Goal: Task Accomplishment & Management: Use online tool/utility

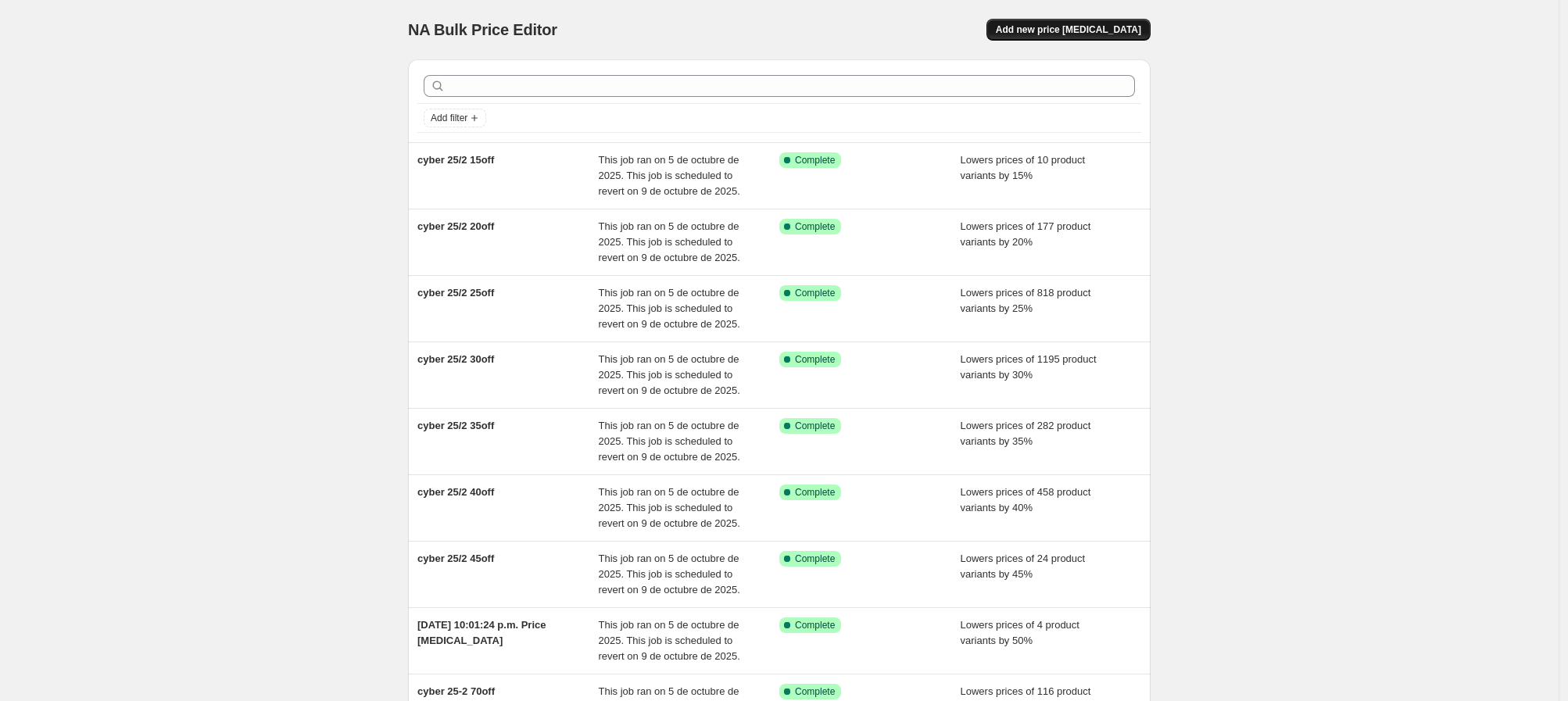
click at [1105, 31] on span "Add new price [MEDICAL_DATA]" at bounding box center [1068, 29] width 145 height 12
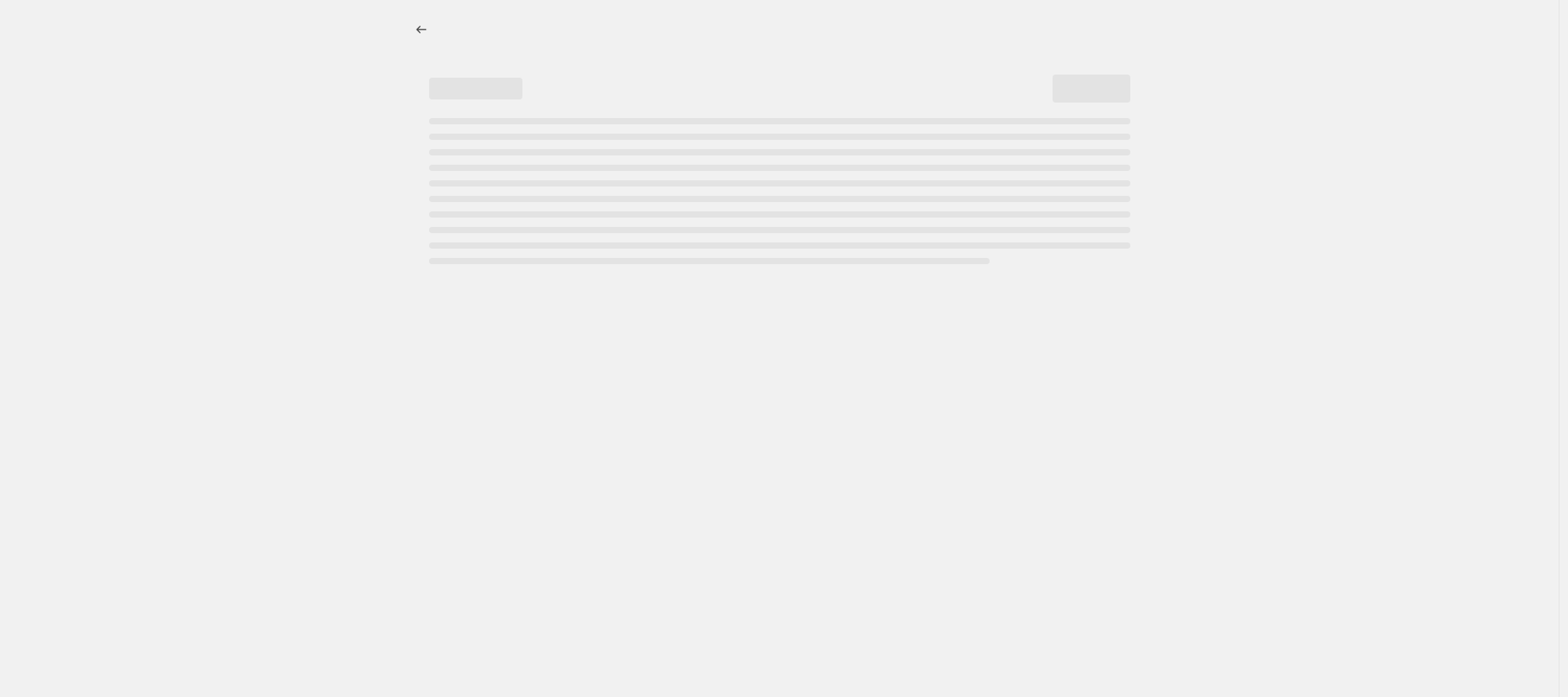
select select "percentage"
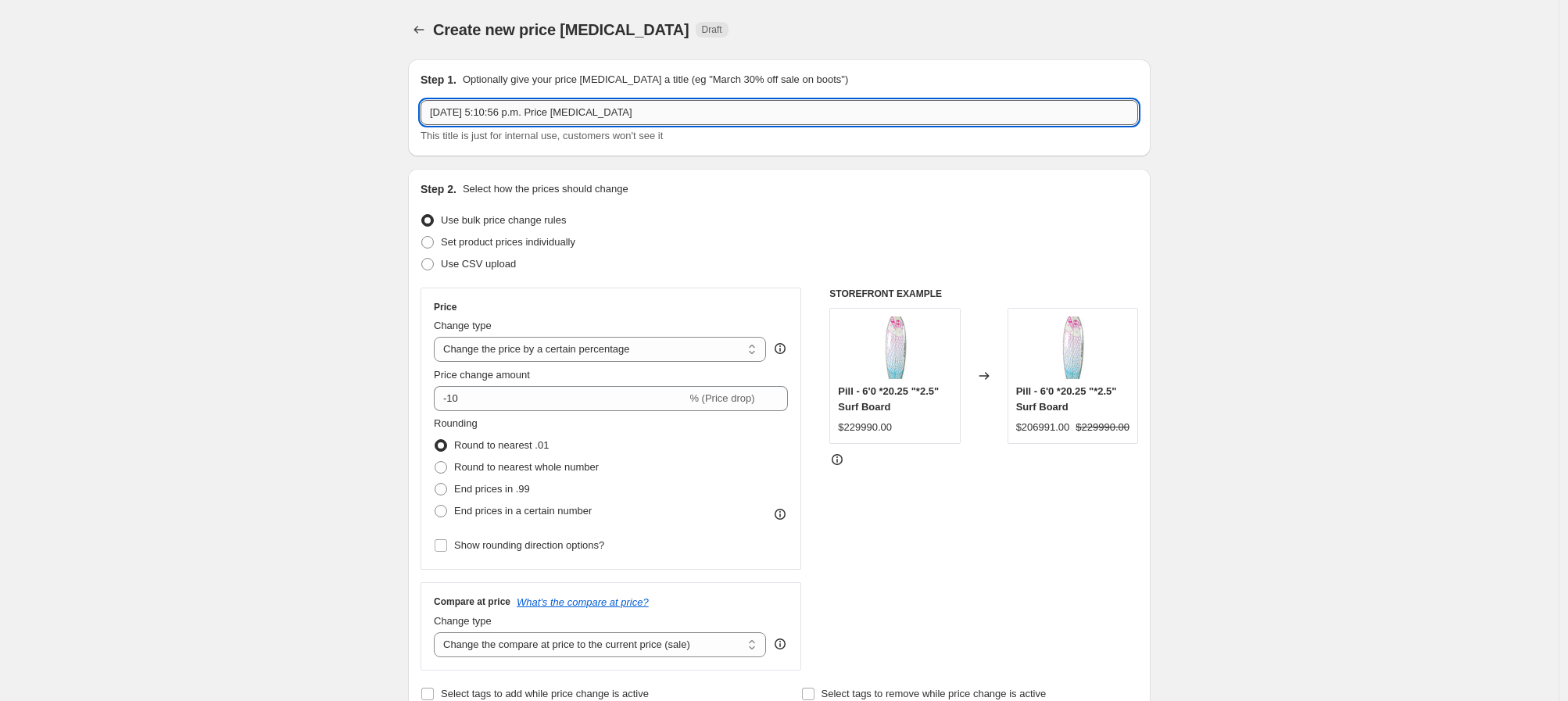
click at [683, 114] on input "[DATE] 5:10:56 p.m. Price [MEDICAL_DATA]" at bounding box center [780, 113] width 718 height 25
type input "corección New Arrivals"
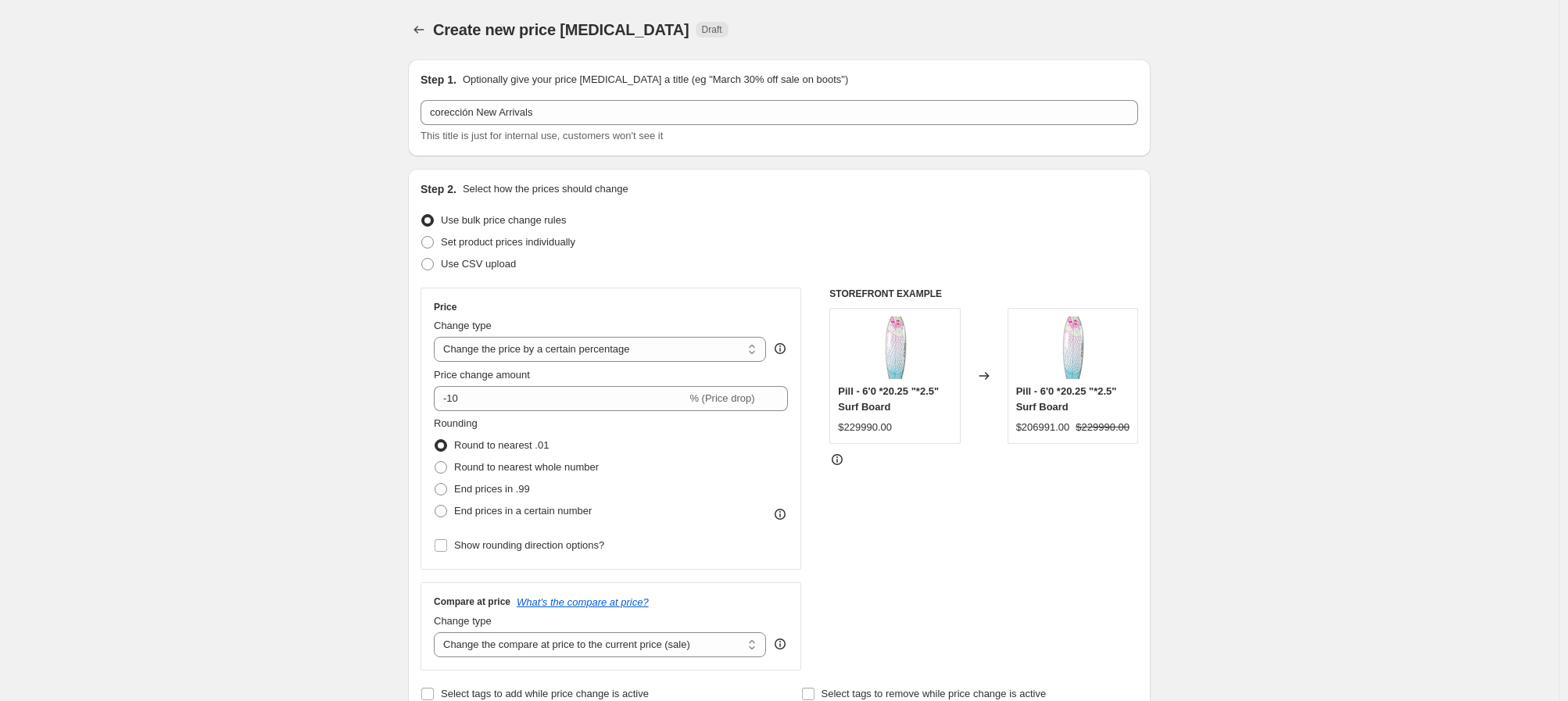
click at [747, 349] on select "Change the price to a certain amount Change the price by a certain amount Chang…" at bounding box center [600, 349] width 332 height 25
select select "ecap"
click at [438, 337] on select "Change the price to a certain amount Change the price by a certain amount Chang…" at bounding box center [600, 349] width 332 height 25
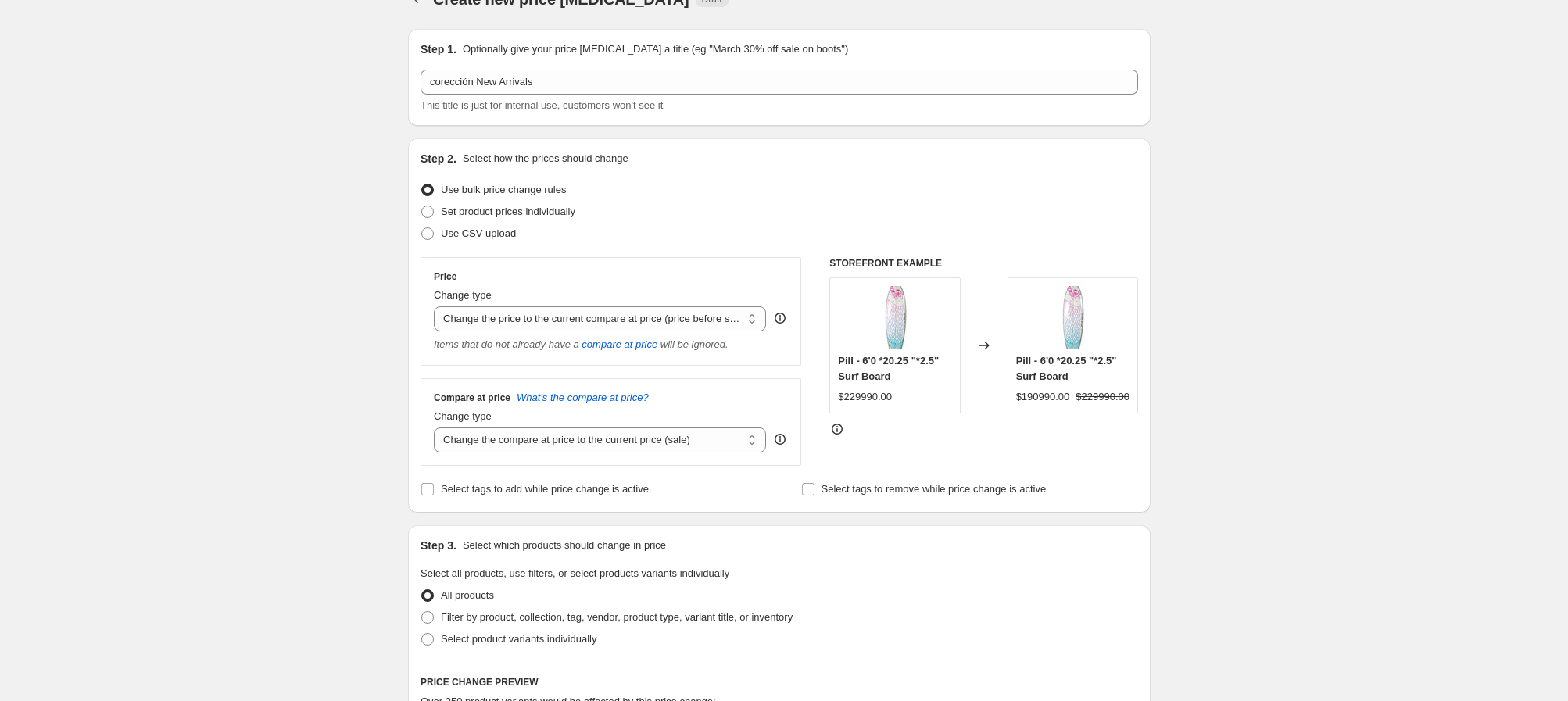
scroll to position [173, 0]
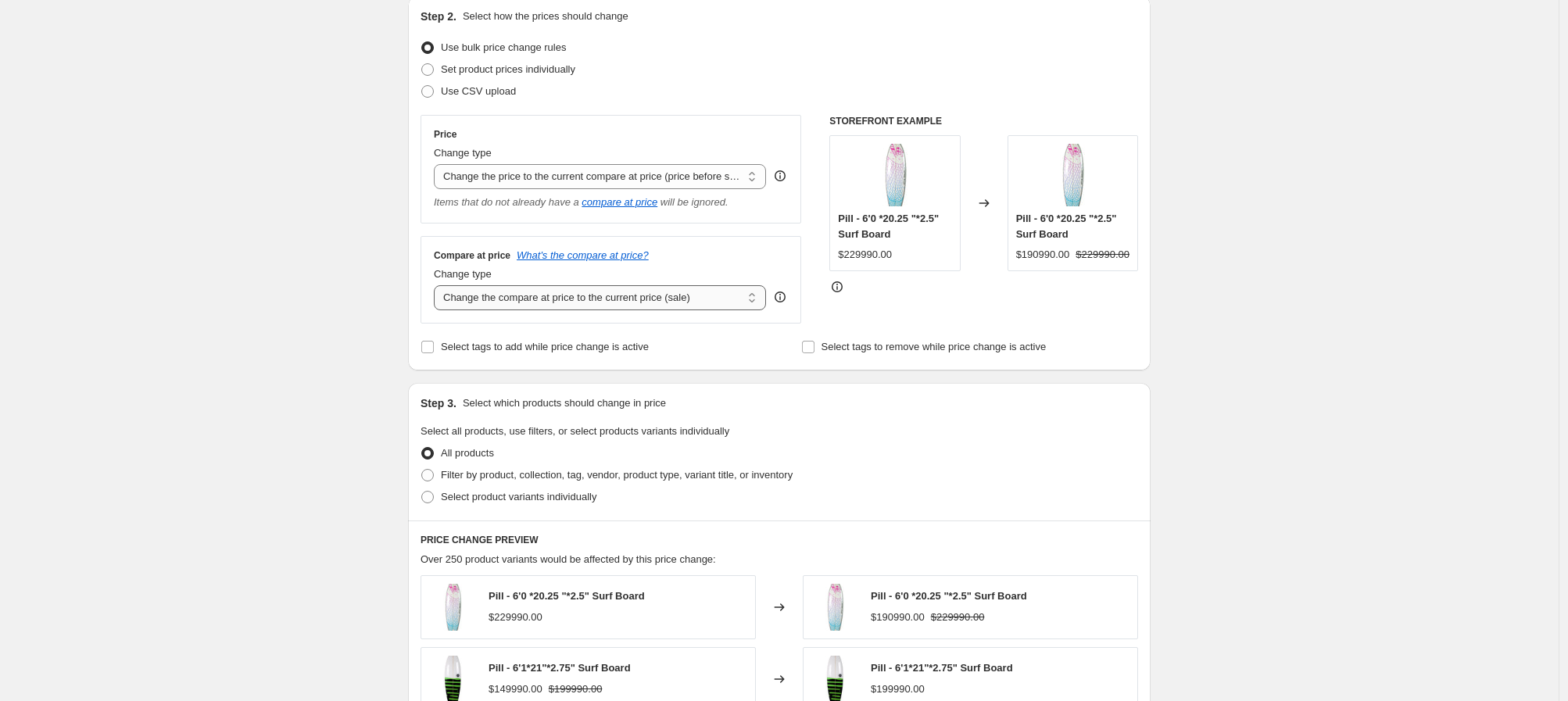
click at [695, 302] on select "Change the compare at price to the current price (sale) Change the compare at p…" at bounding box center [600, 298] width 332 height 25
select select "no_change"
click at [438, 285] on select "Change the compare at price to the current price (sale) Change the compare at p…" at bounding box center [600, 298] width 332 height 25
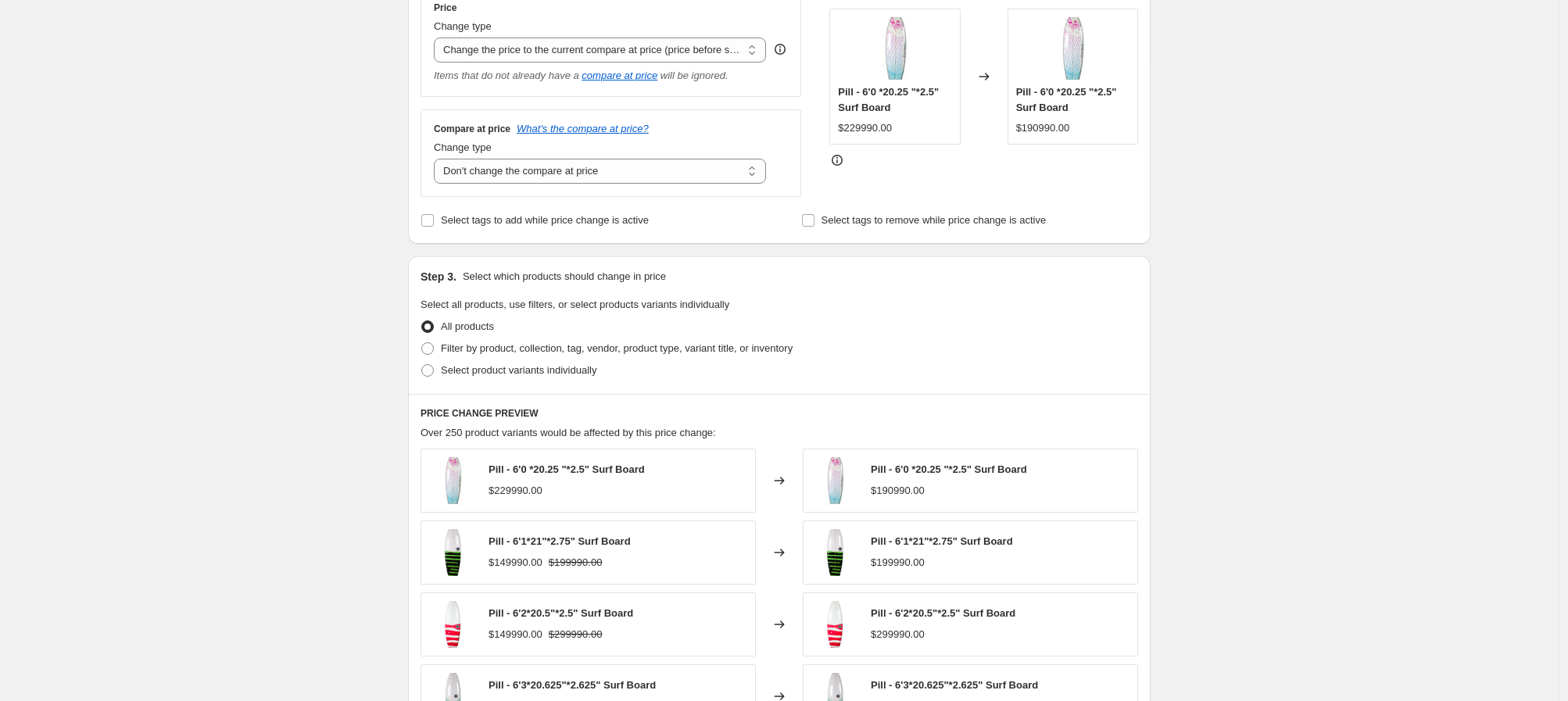
scroll to position [333, 0]
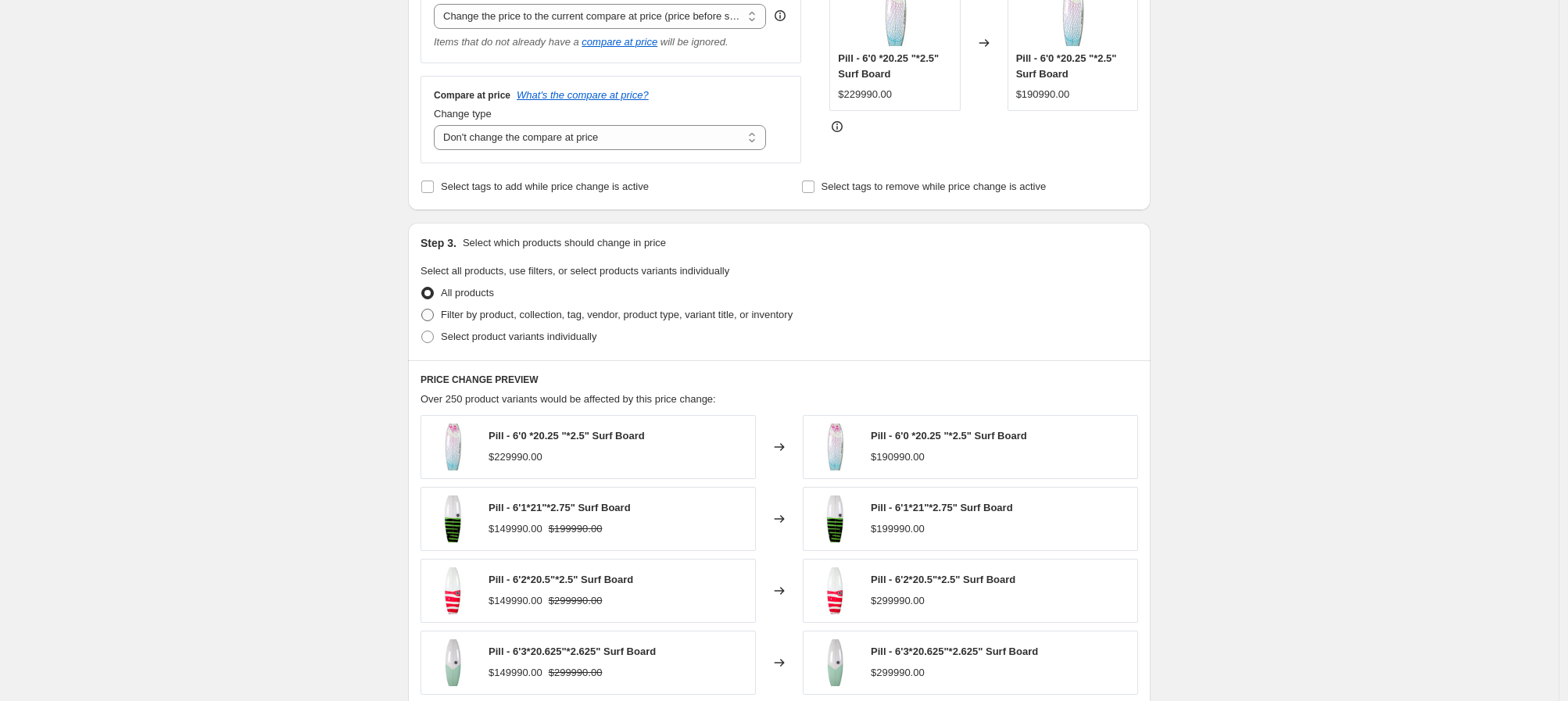
click at [434, 315] on span at bounding box center [428, 315] width 12 height 12
click at [422, 309] on input "Filter by product, collection, tag, vendor, product type, variant title, or inv…" at bounding box center [422, 309] width 1 height 1
radio input "true"
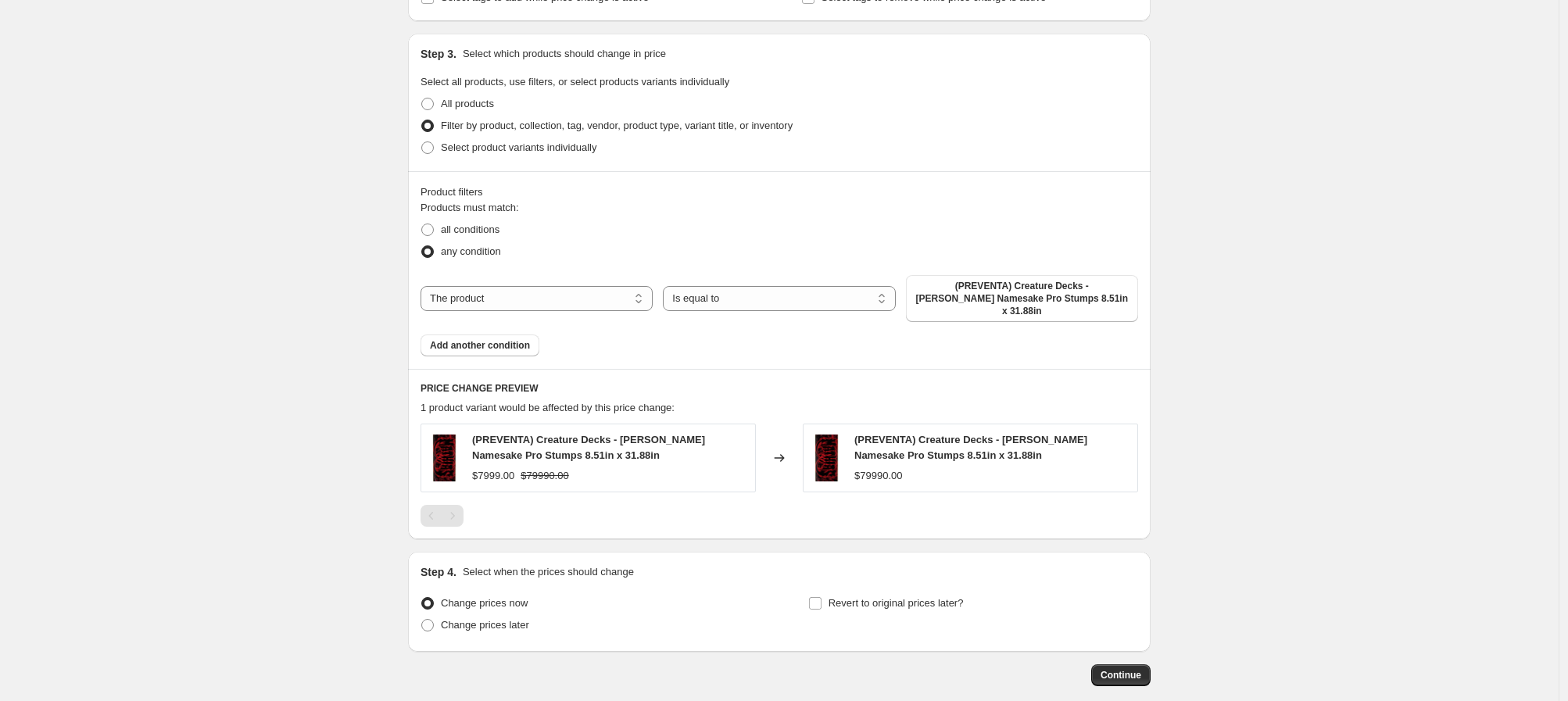
scroll to position [549, 0]
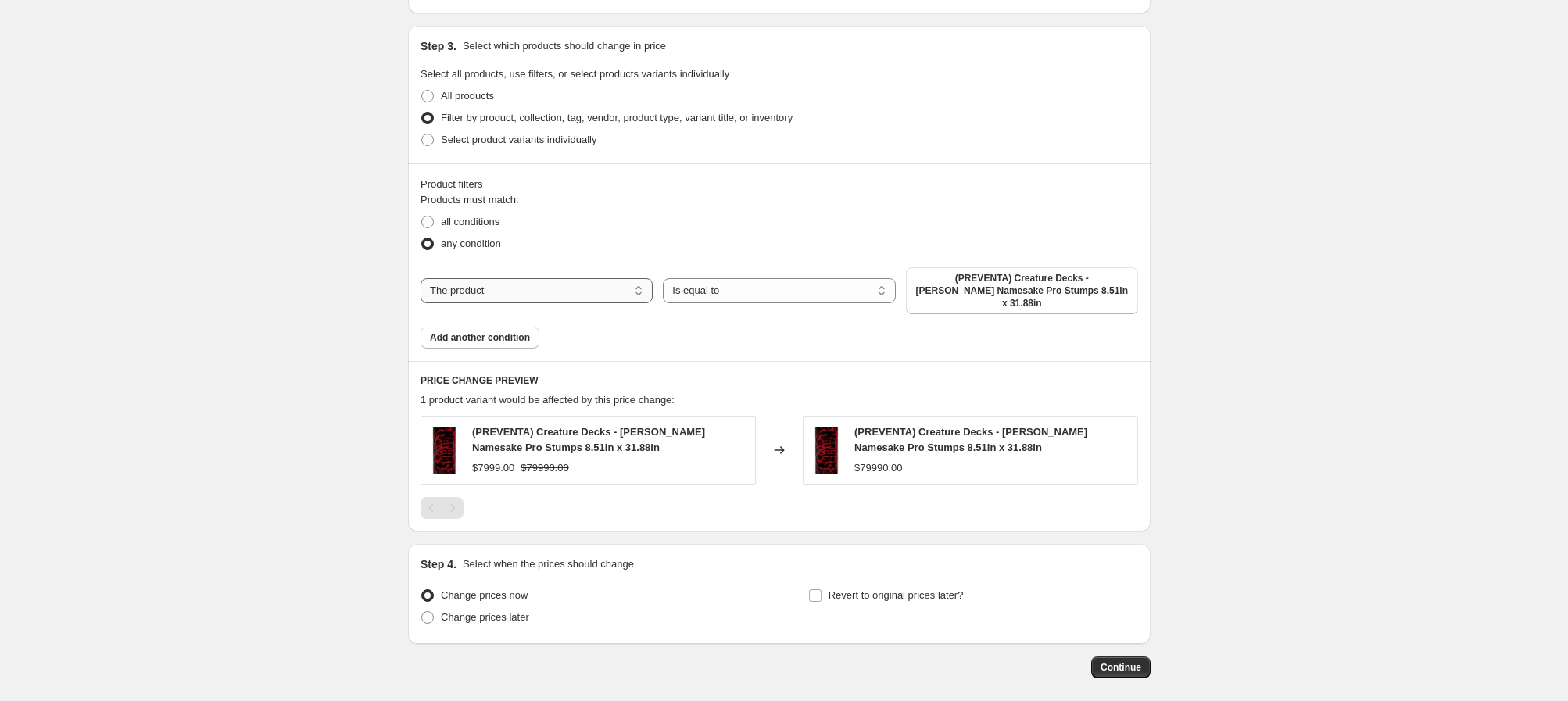
click at [609, 278] on select "The product The product's collection The product's tag The product's vendor The…" at bounding box center [537, 291] width 232 height 25
select select "collection"
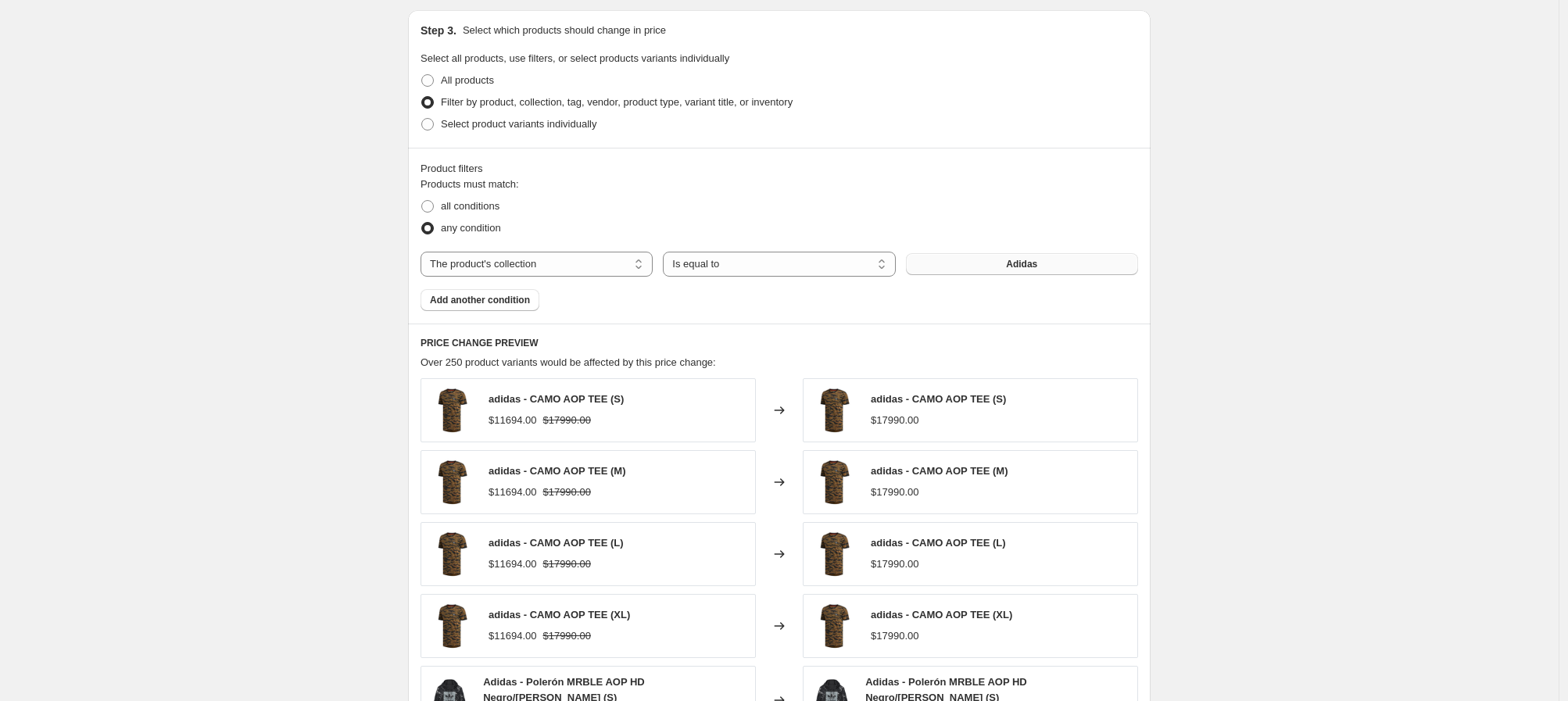
click at [980, 266] on button "Adidas" at bounding box center [1022, 264] width 232 height 22
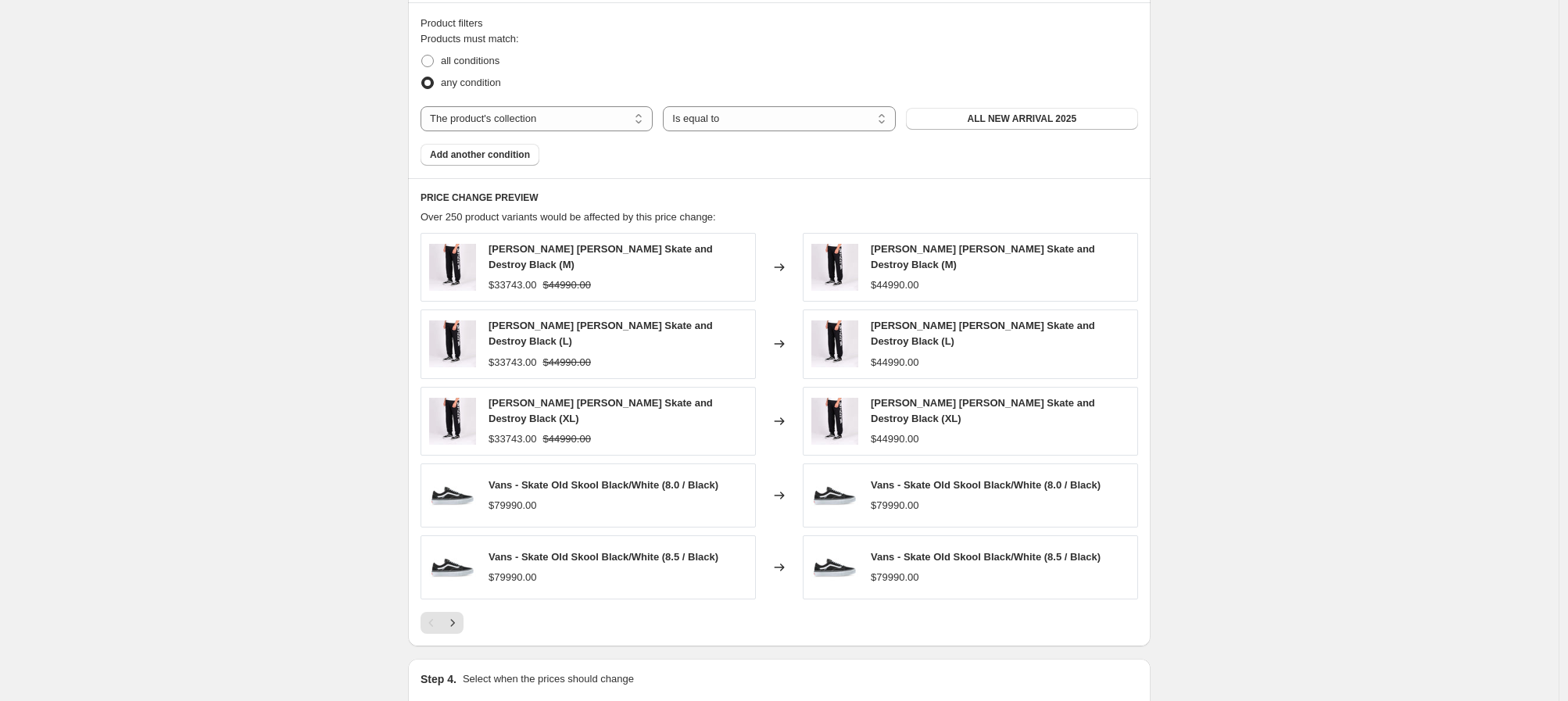
scroll to position [834, 0]
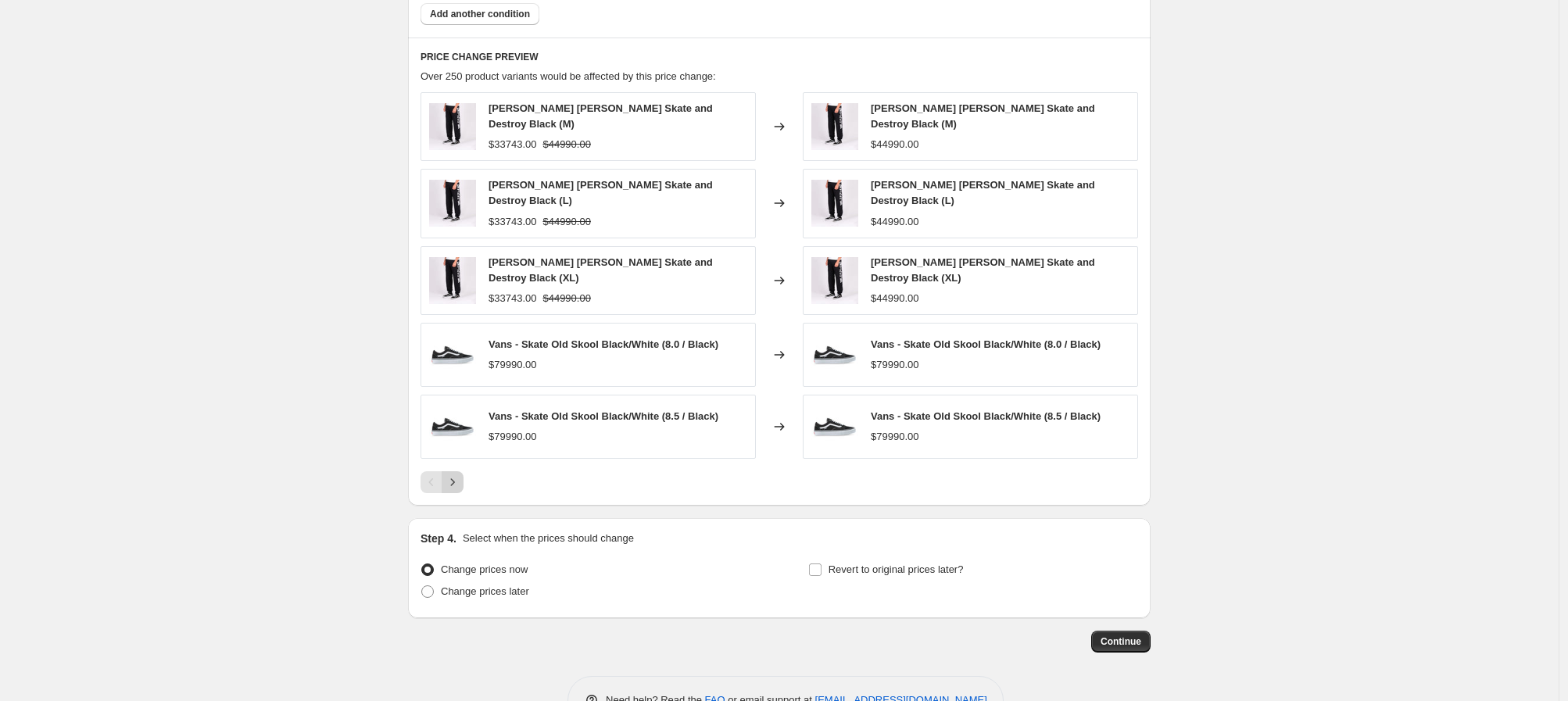
click at [460, 482] on icon "Next" at bounding box center [453, 483] width 16 height 16
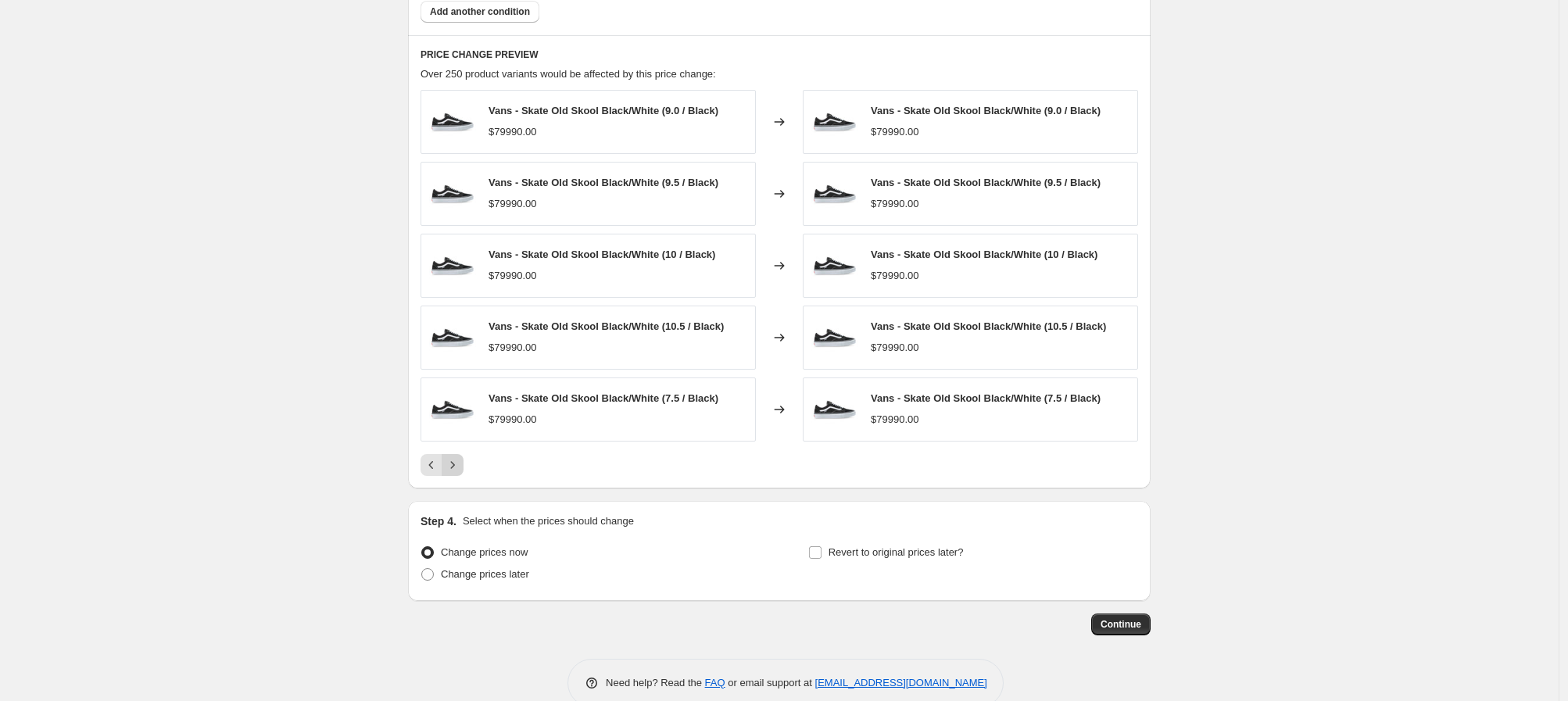
click at [460, 482] on div "PRICE CHANGE PREVIEW Over 250 product variants would be affected by this price …" at bounding box center [780, 261] width 742 height 453
click at [459, 471] on icon "Next" at bounding box center [453, 465] width 16 height 16
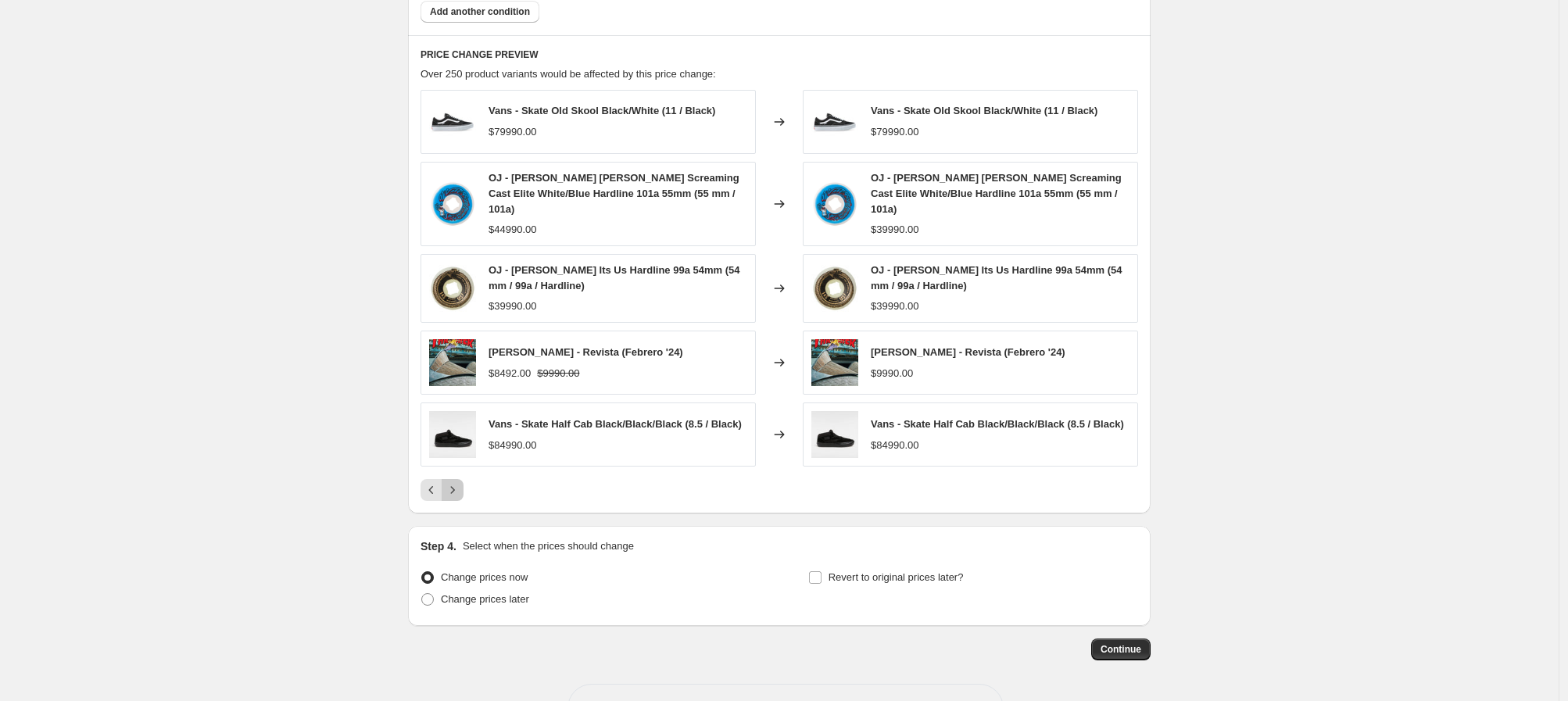
click at [458, 482] on icon "Next" at bounding box center [453, 490] width 16 height 16
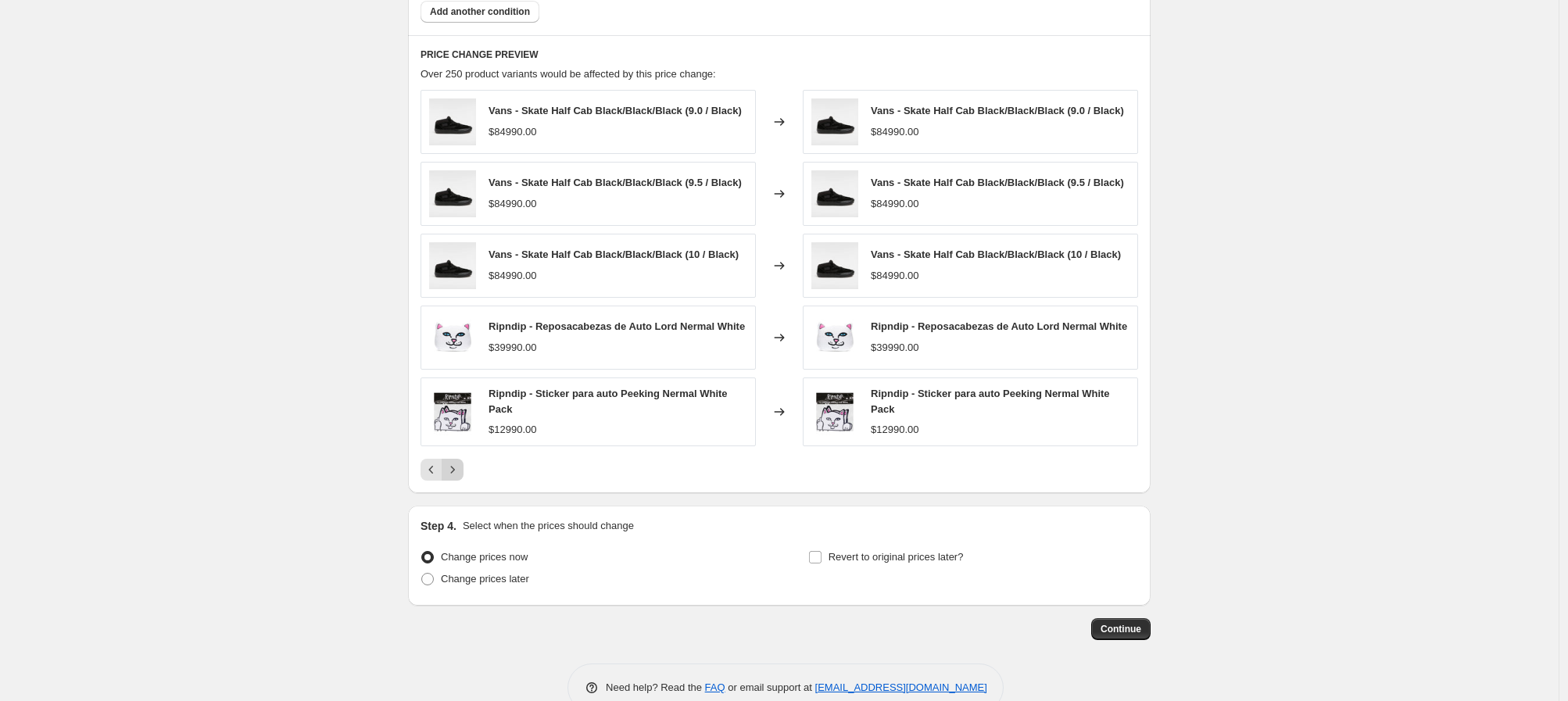
click at [461, 478] on icon "Next" at bounding box center [453, 470] width 16 height 16
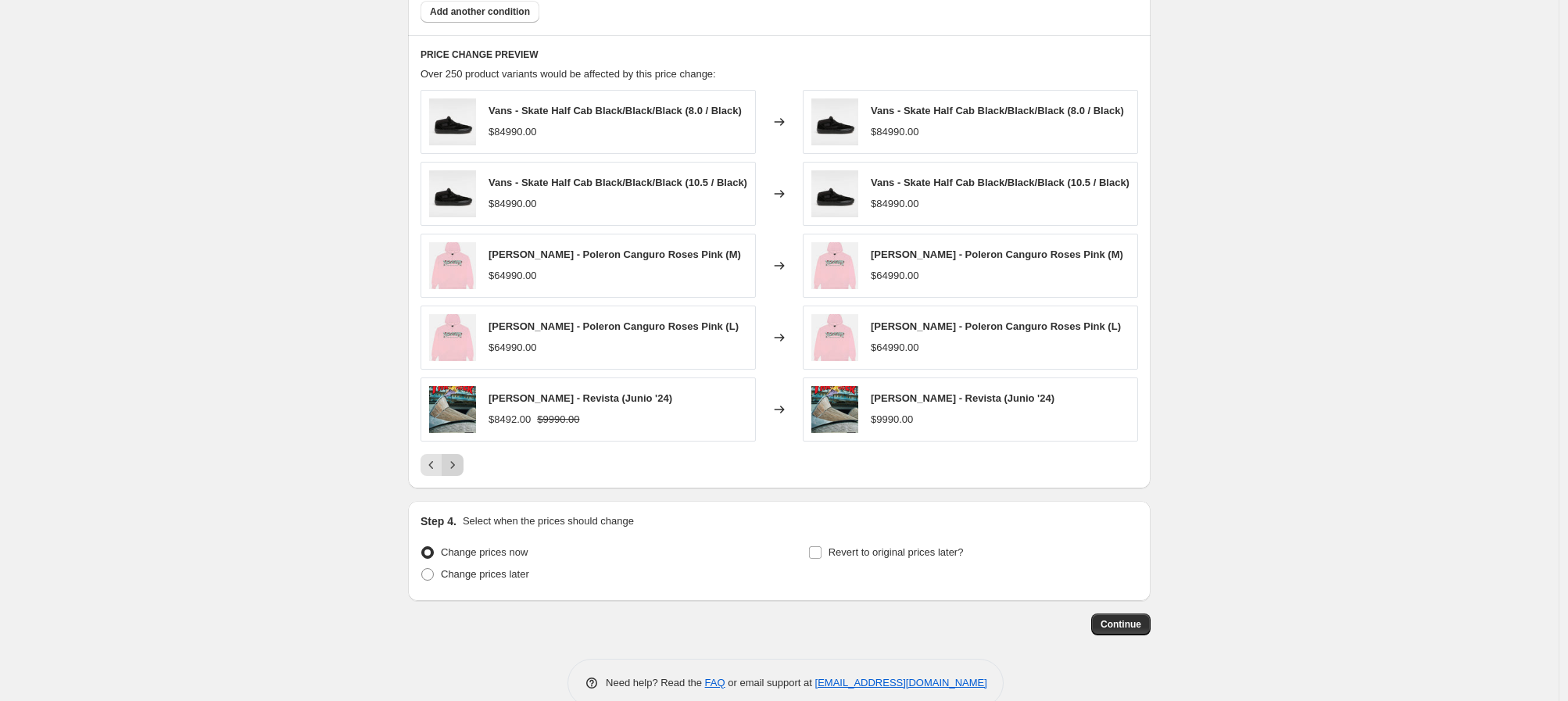
click at [460, 473] on icon "Next" at bounding box center [453, 465] width 16 height 16
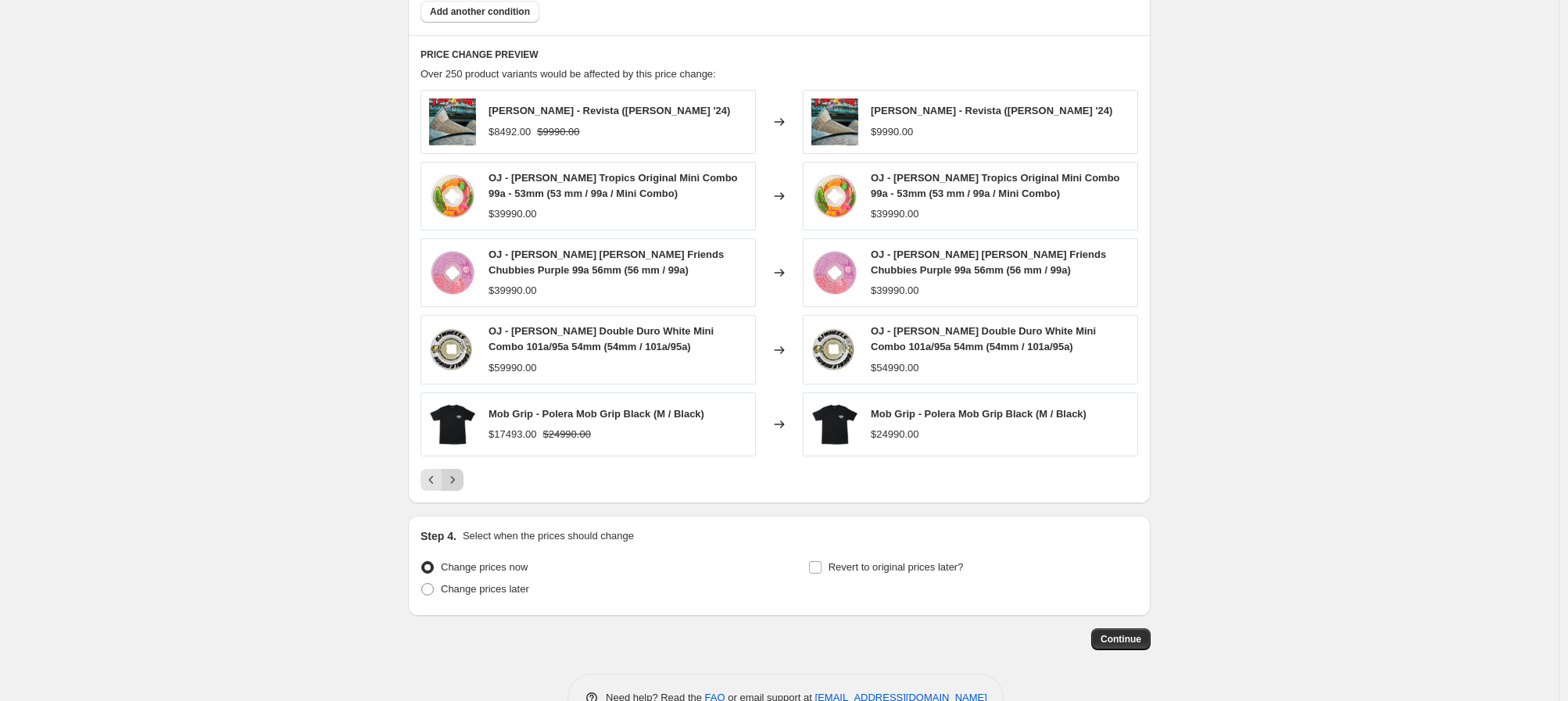
click at [458, 479] on icon "Next" at bounding box center [453, 480] width 16 height 16
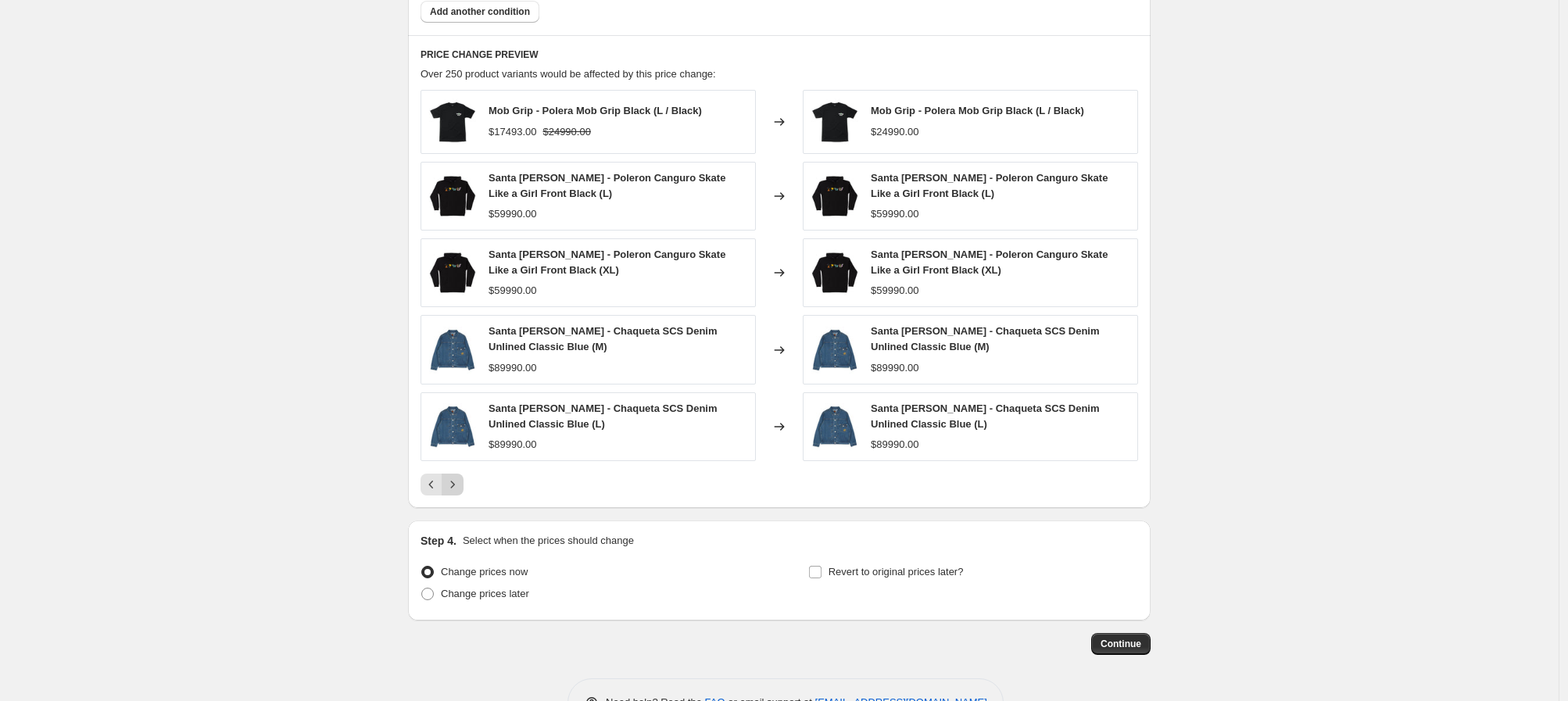
click at [458, 479] on icon "Next" at bounding box center [453, 485] width 16 height 16
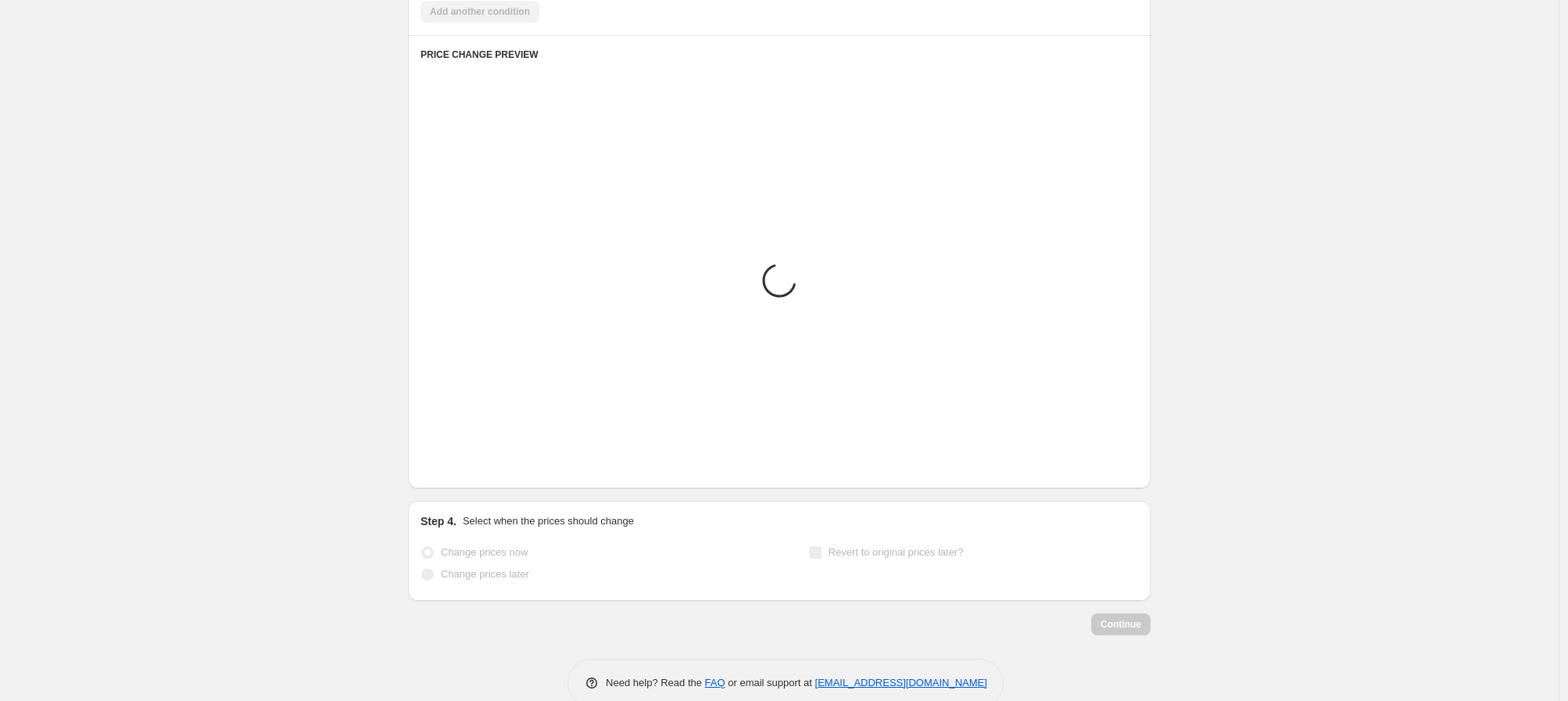
scroll to position [837, 0]
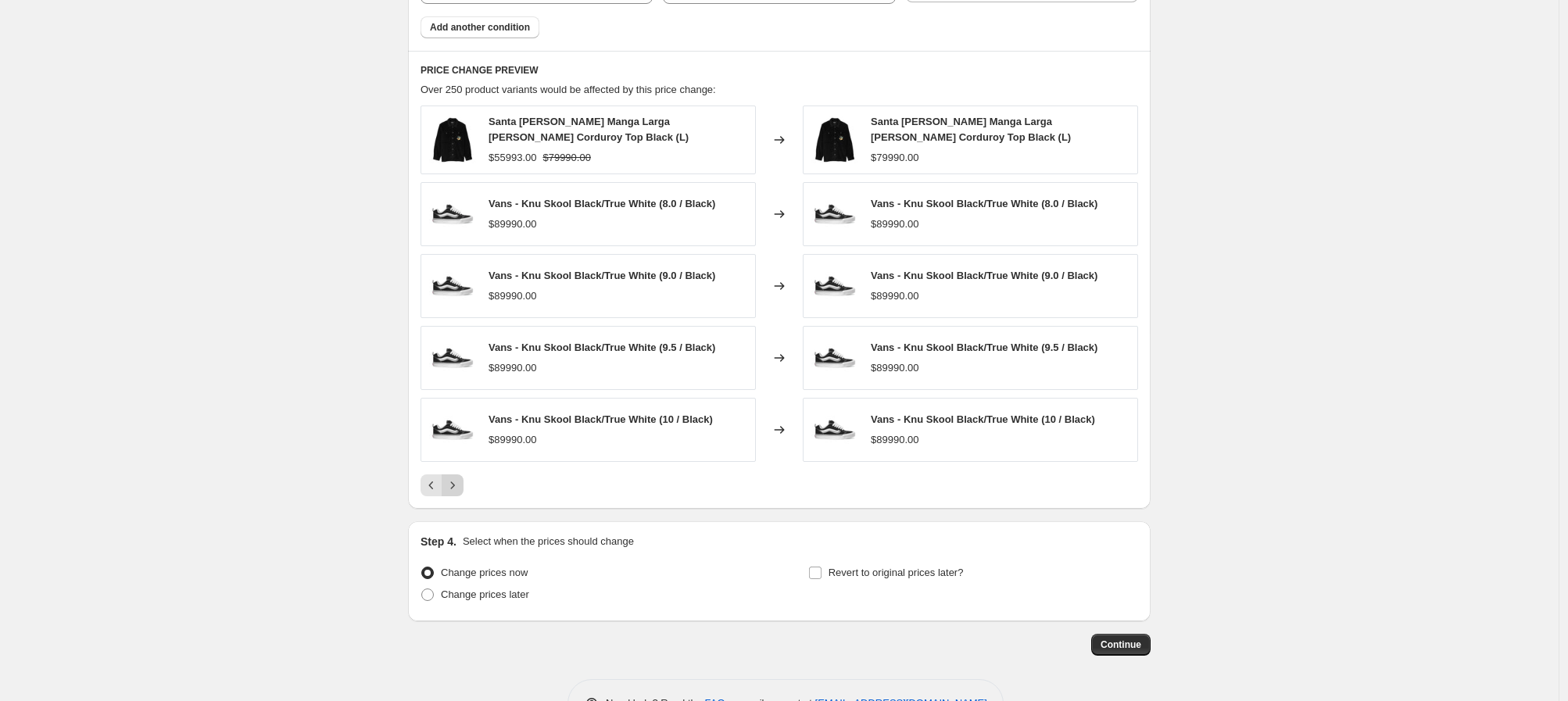
click at [458, 479] on button "Next" at bounding box center [453, 486] width 22 height 22
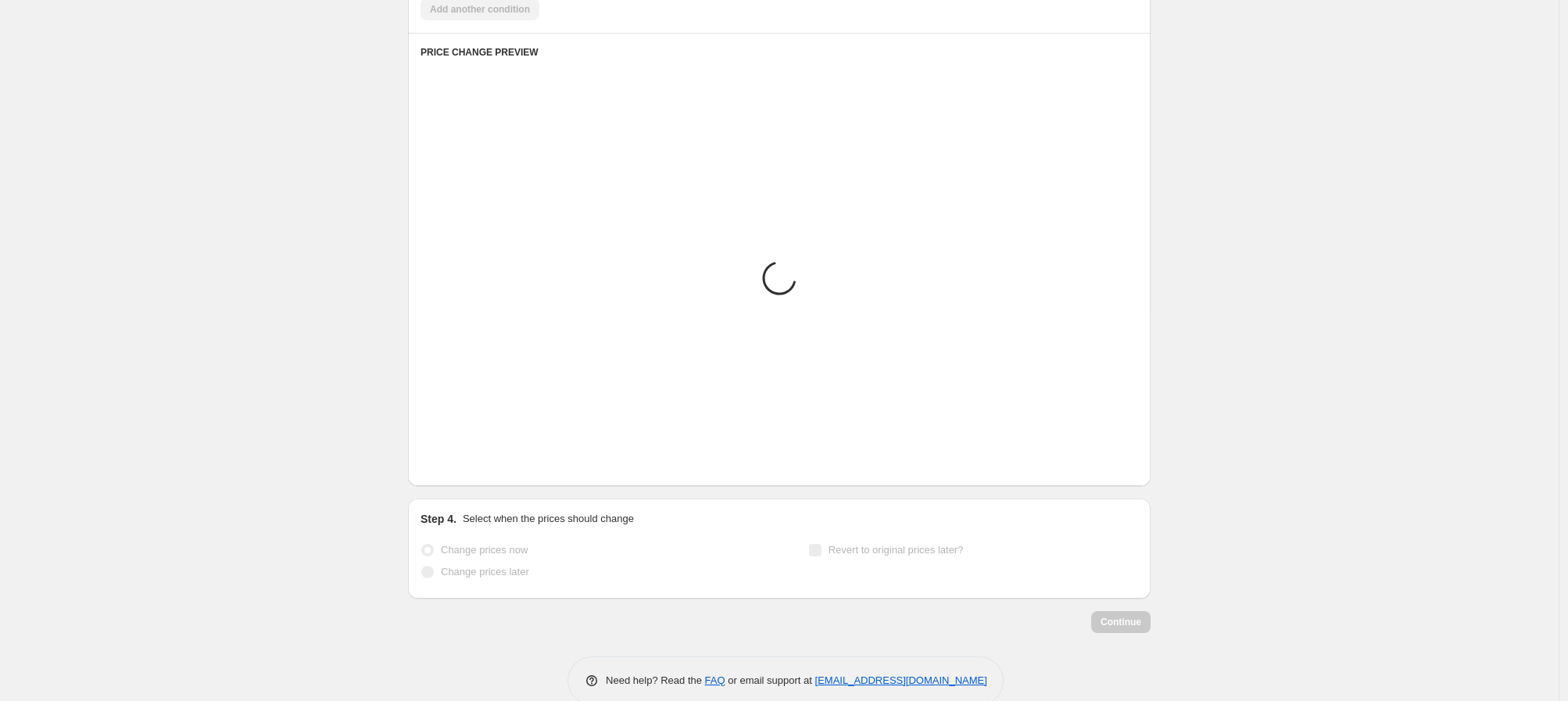
scroll to position [834, 0]
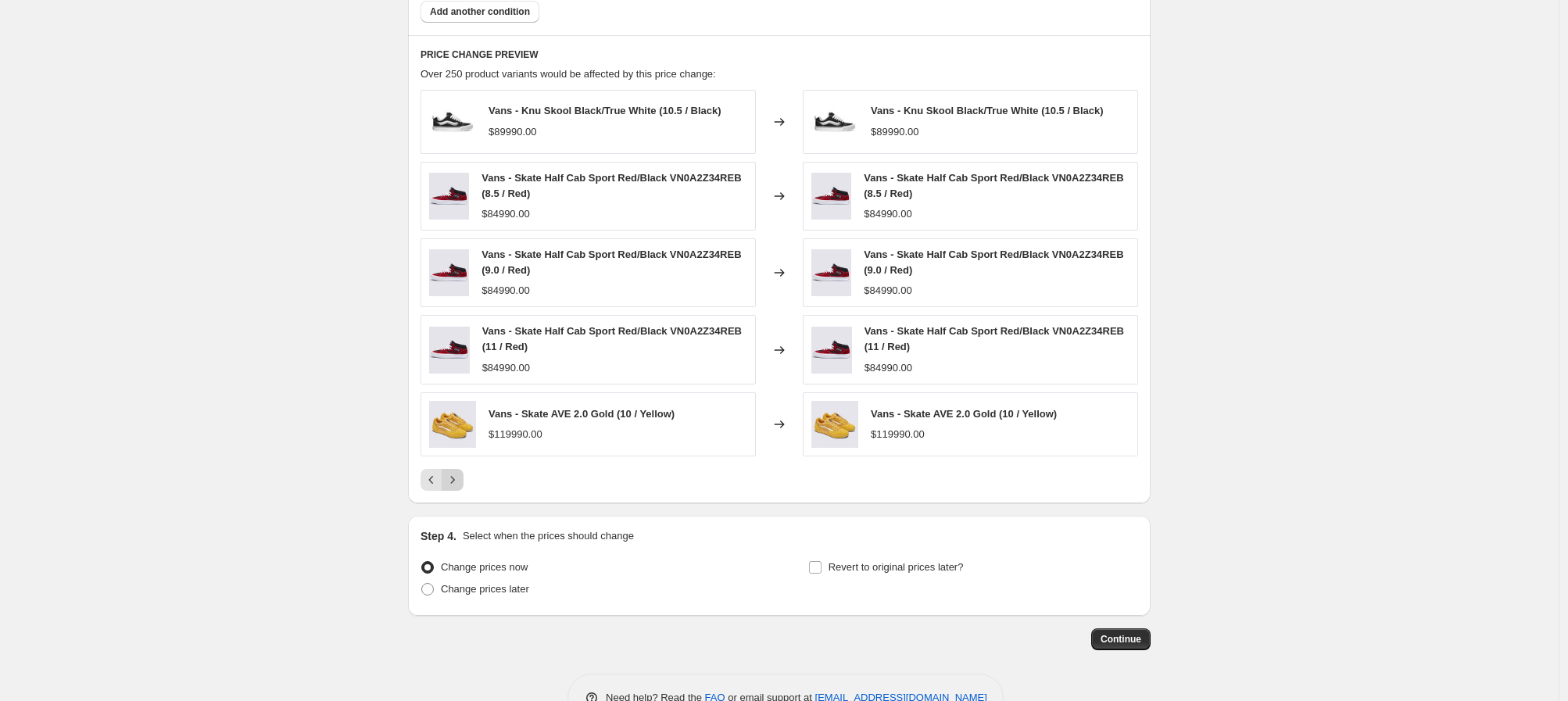
click at [458, 479] on icon "Next" at bounding box center [453, 480] width 16 height 16
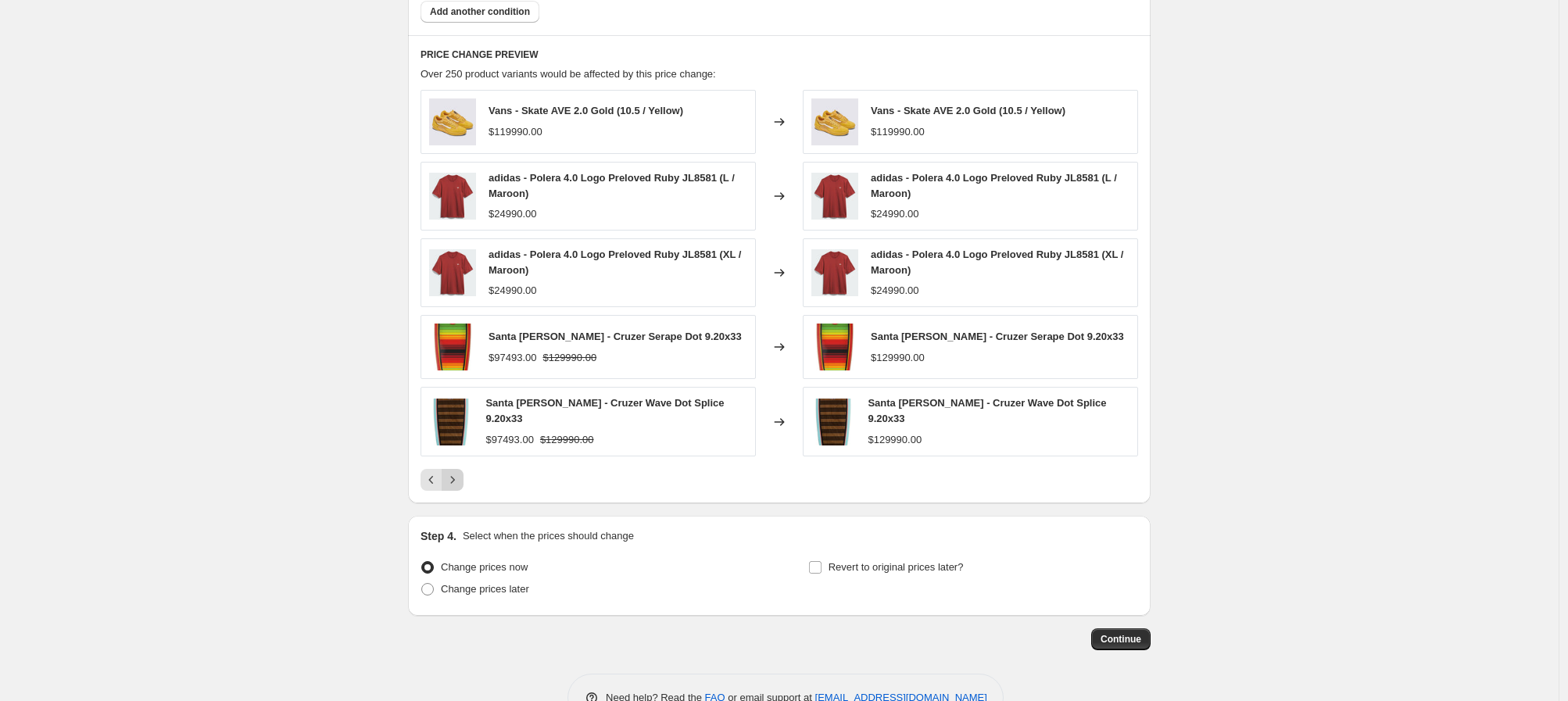
click at [458, 479] on icon "Next" at bounding box center [453, 480] width 16 height 16
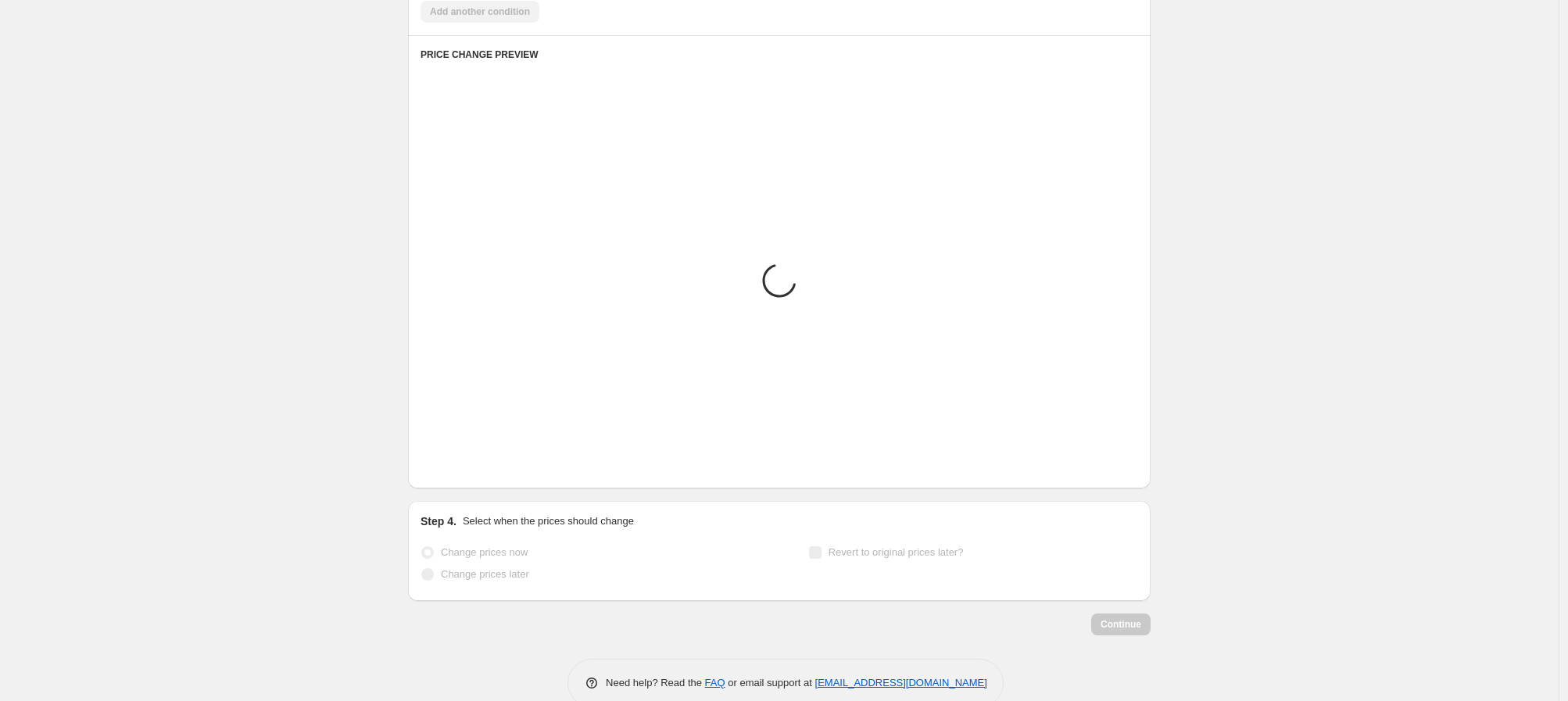
scroll to position [837, 0]
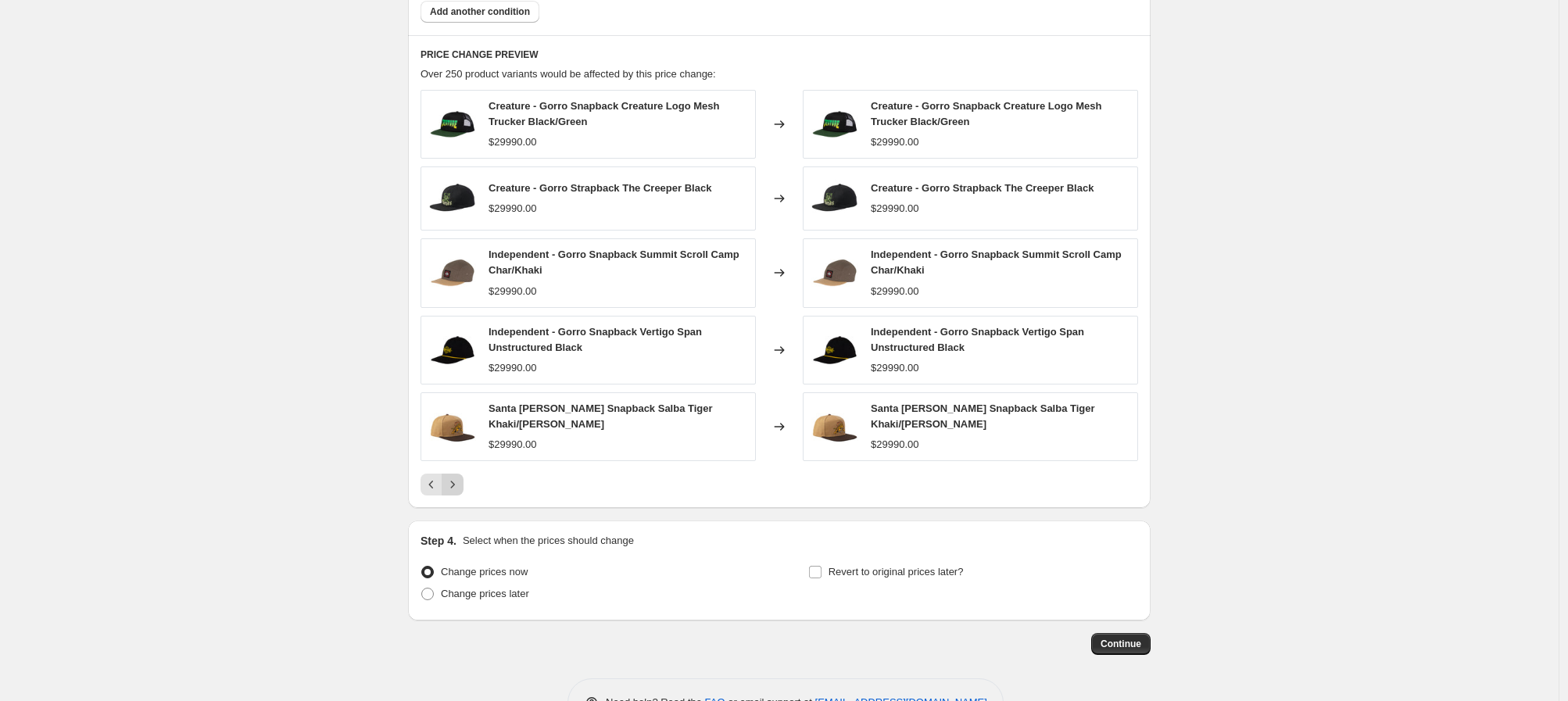
click at [458, 479] on icon "Next" at bounding box center [453, 485] width 16 height 16
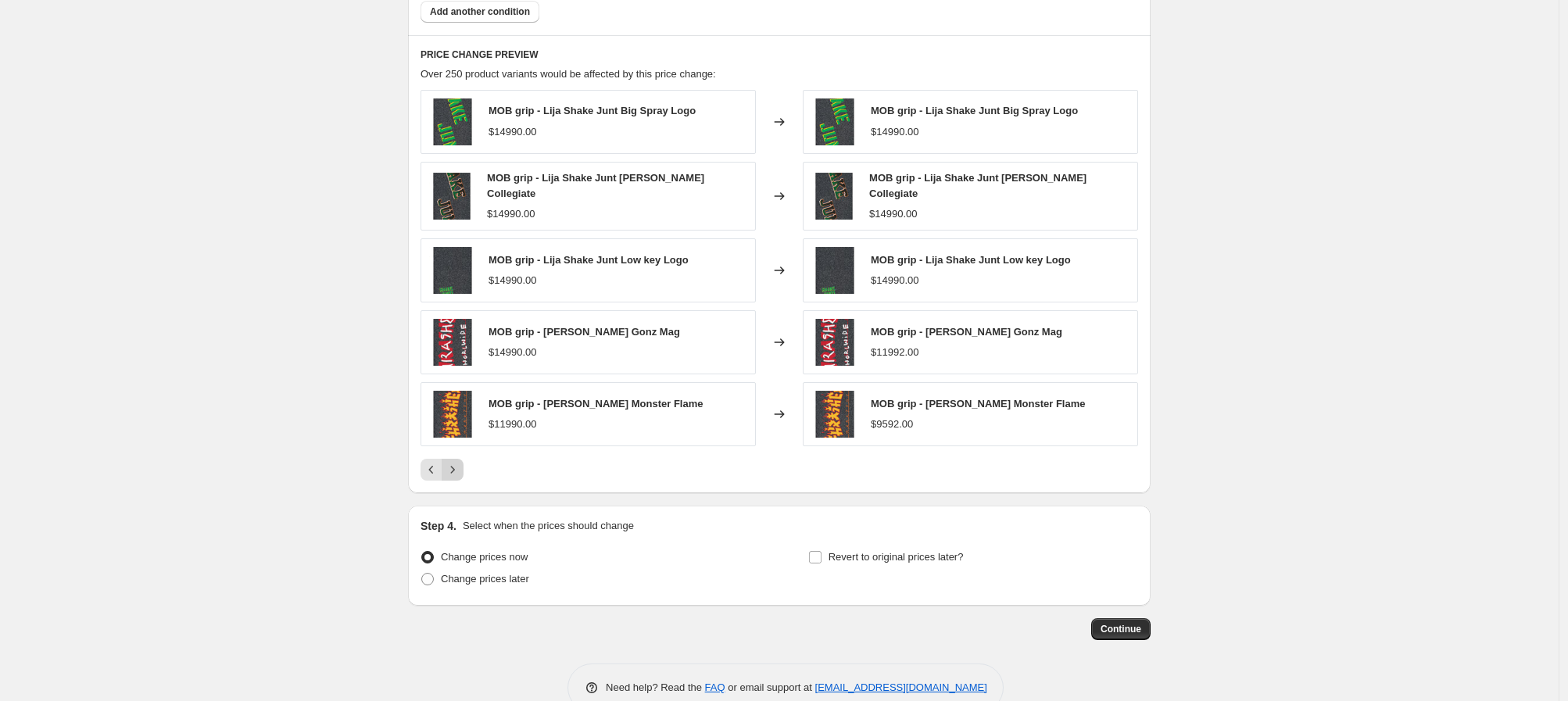
click at [458, 479] on div "PRICE CHANGE PREVIEW Over 250 product variants would be affected by this price …" at bounding box center [780, 264] width 742 height 458
click at [457, 474] on button "Next" at bounding box center [453, 470] width 22 height 22
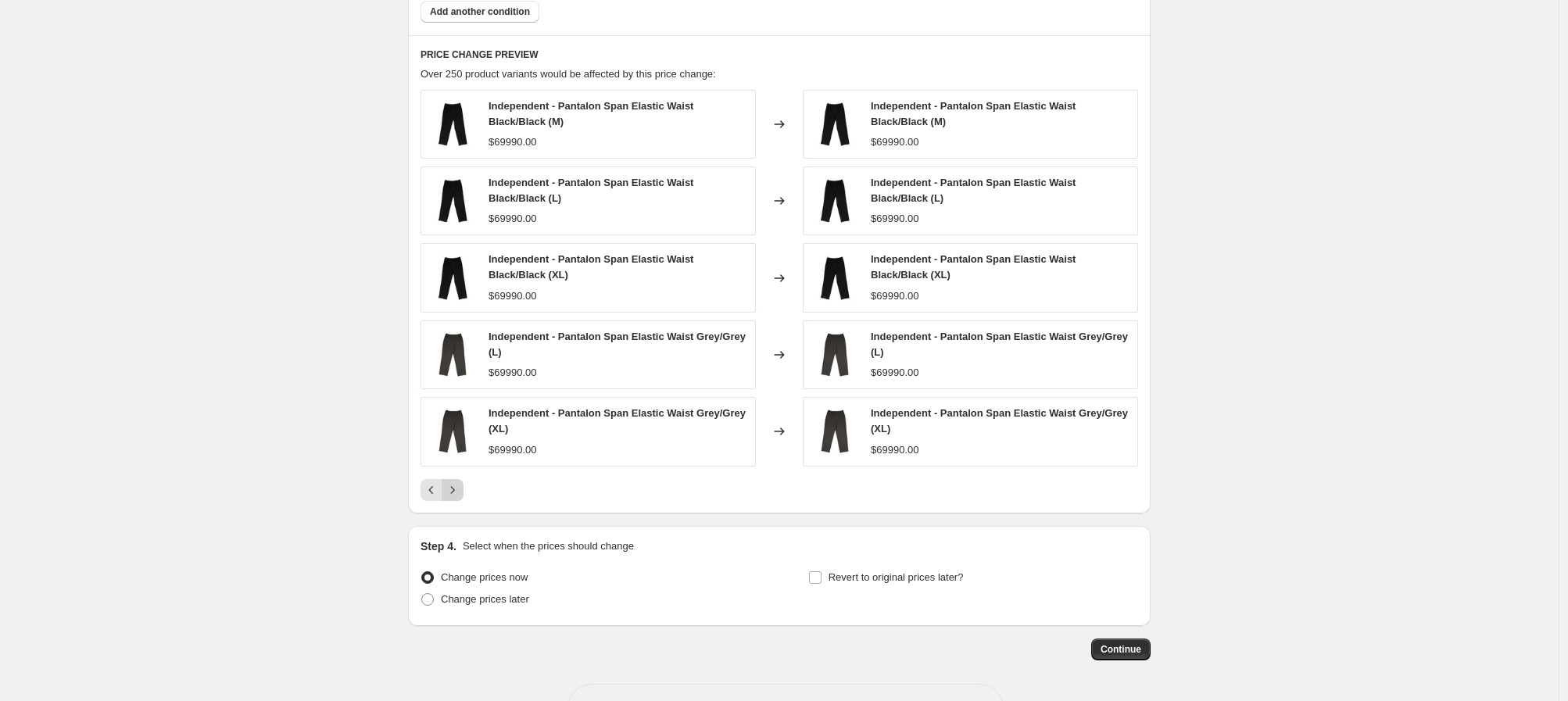
click at [458, 488] on icon "Next" at bounding box center [453, 490] width 16 height 16
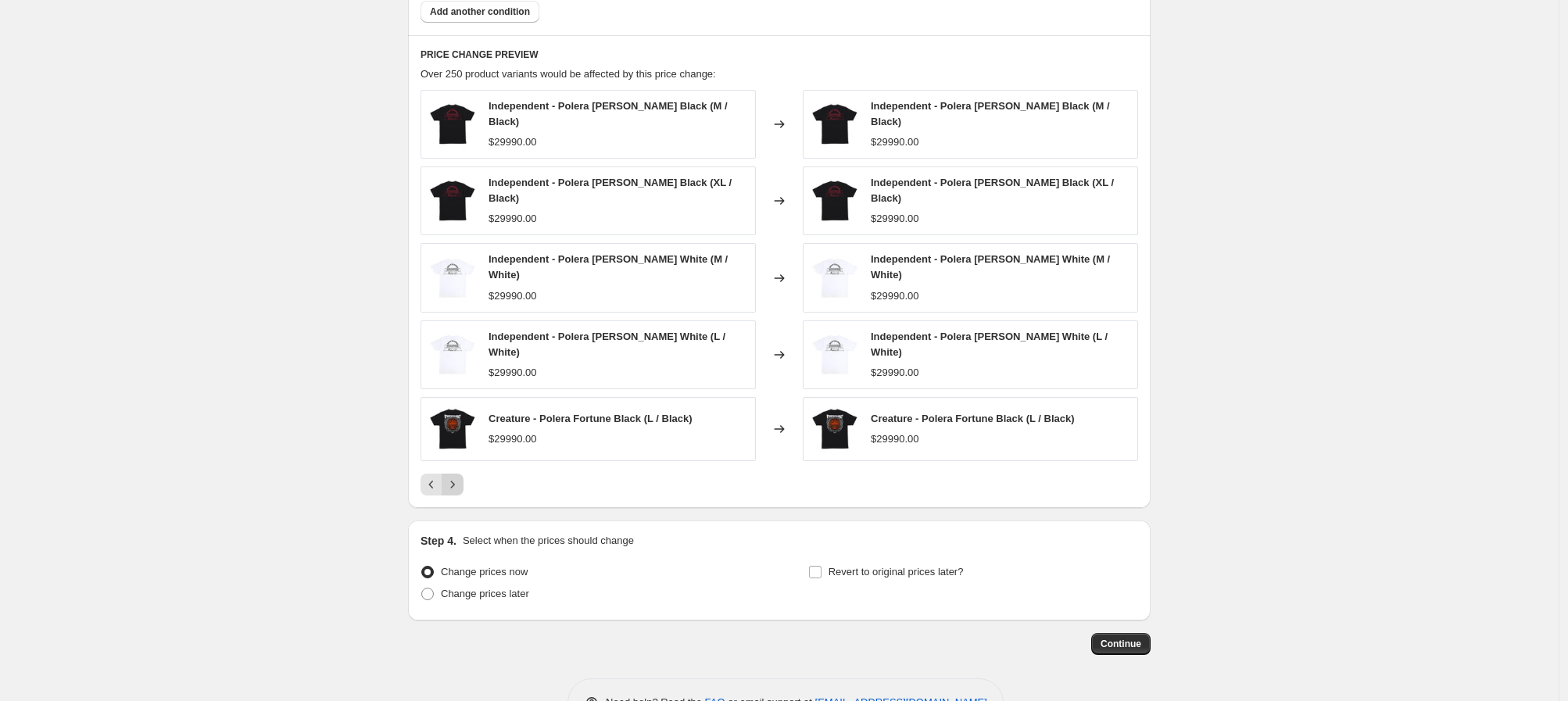
click at [458, 488] on div "PRICE CHANGE PREVIEW Over 250 product variants would be affected by this price …" at bounding box center [780, 272] width 742 height 473
click at [457, 477] on icon "Next" at bounding box center [453, 485] width 16 height 16
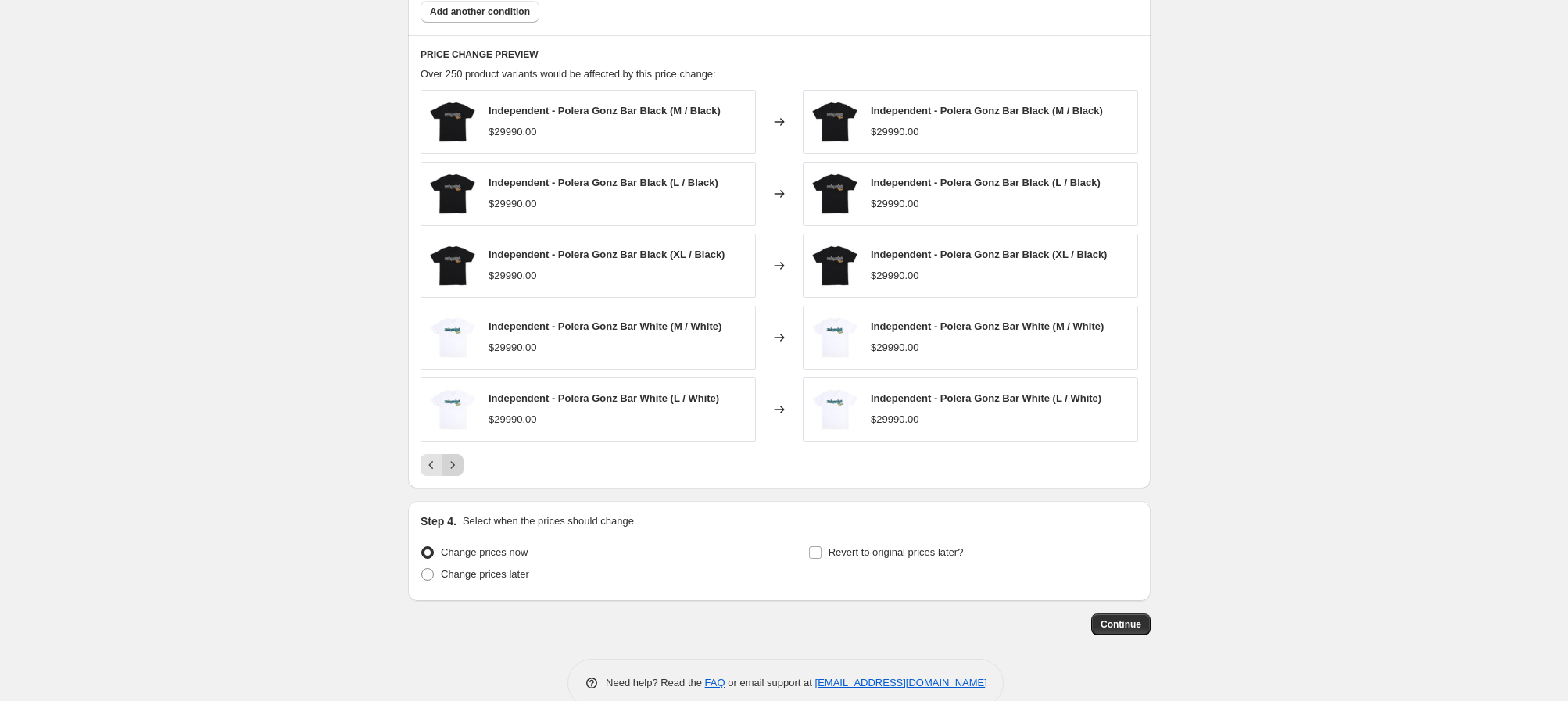
click at [457, 471] on icon "Next" at bounding box center [453, 465] width 16 height 16
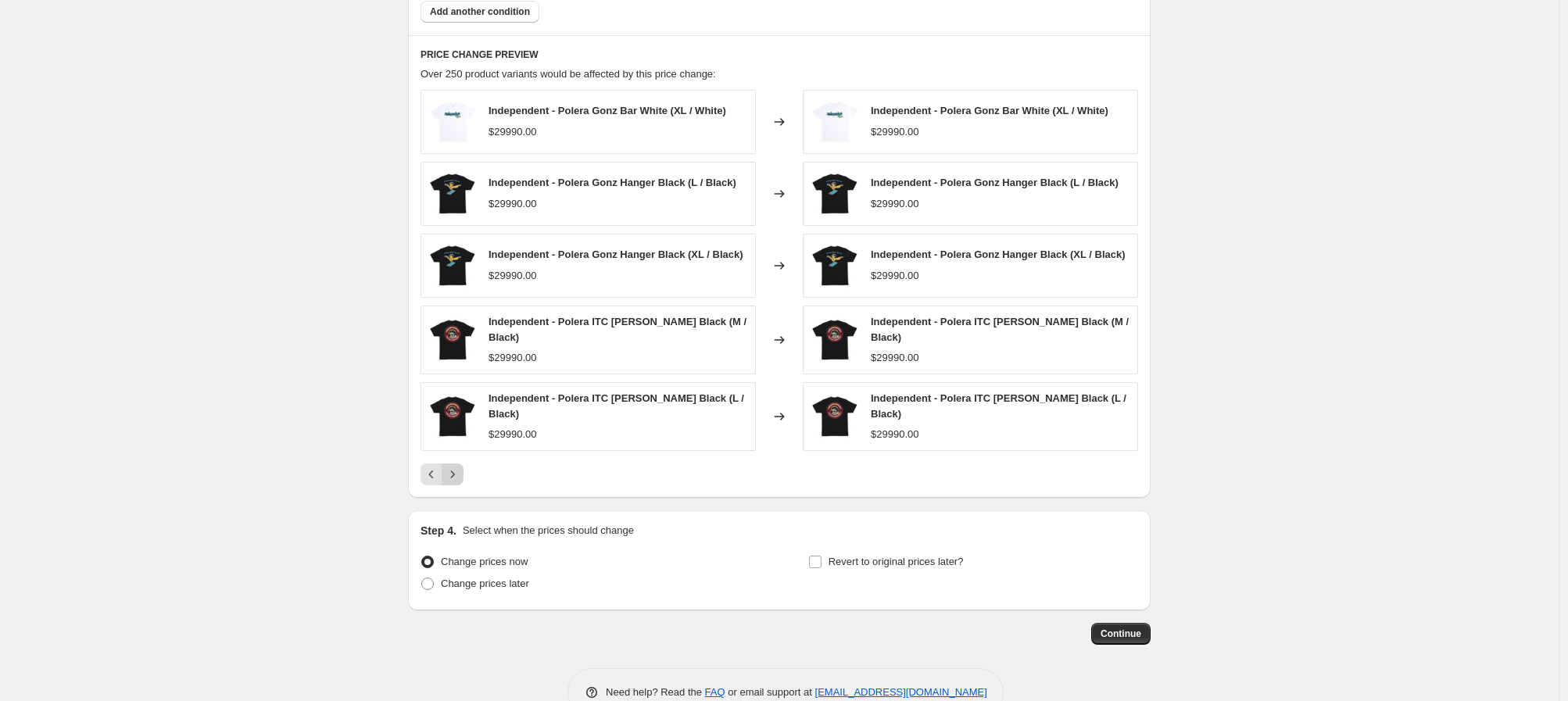
click at [457, 471] on icon "Next" at bounding box center [453, 475] width 16 height 16
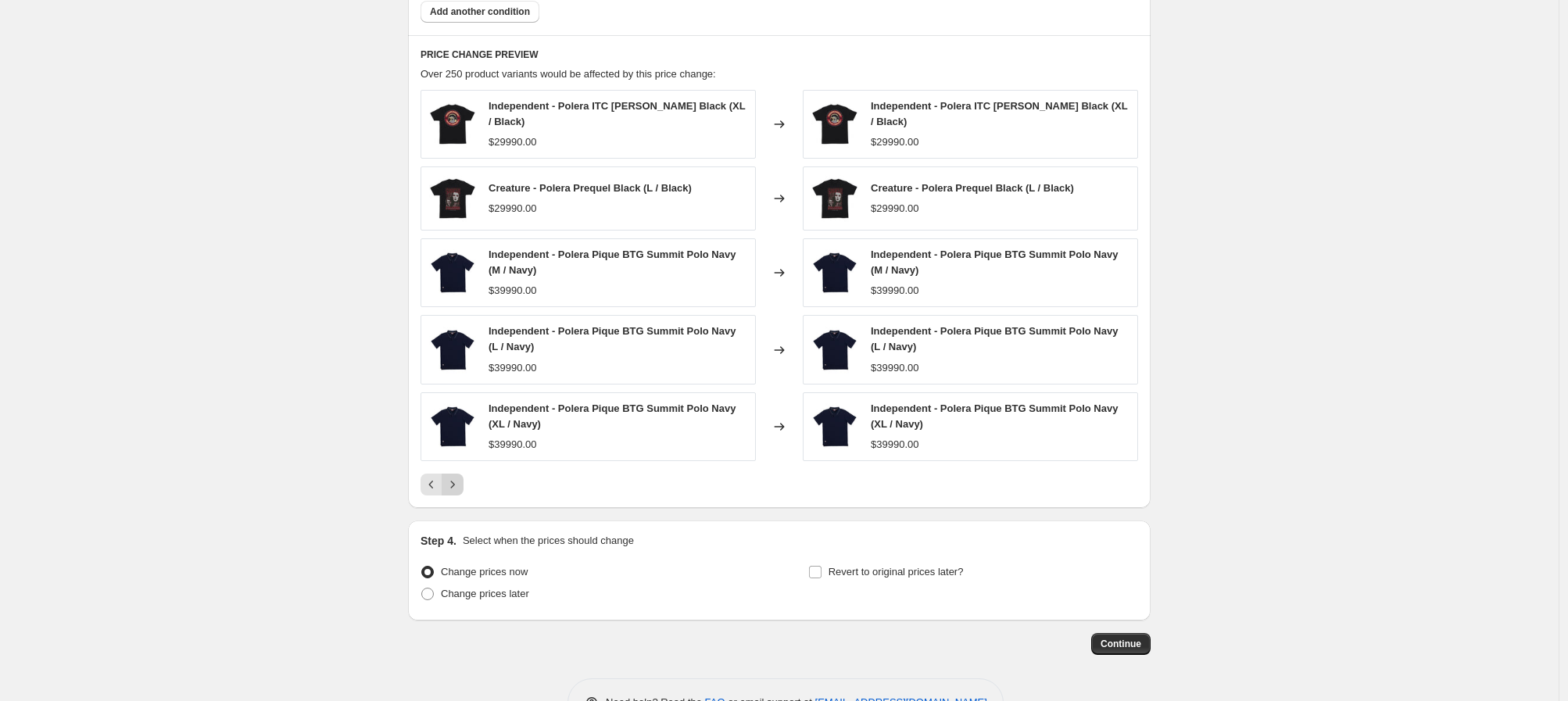
click at [457, 474] on button "Next" at bounding box center [453, 485] width 22 height 22
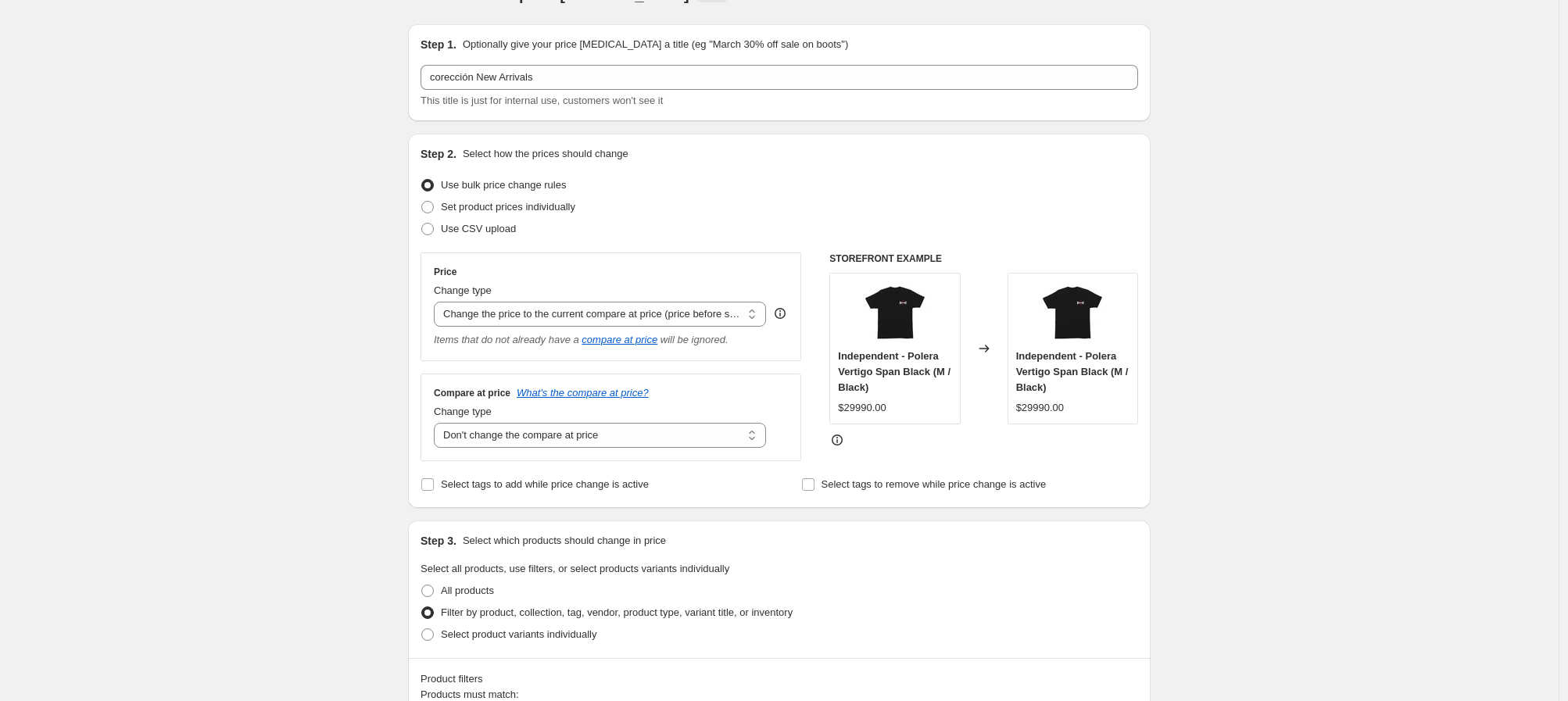
scroll to position [37, 0]
click at [709, 439] on select "Change the compare at price to the current price (sale) Change the compare at p…" at bounding box center [600, 433] width 332 height 25
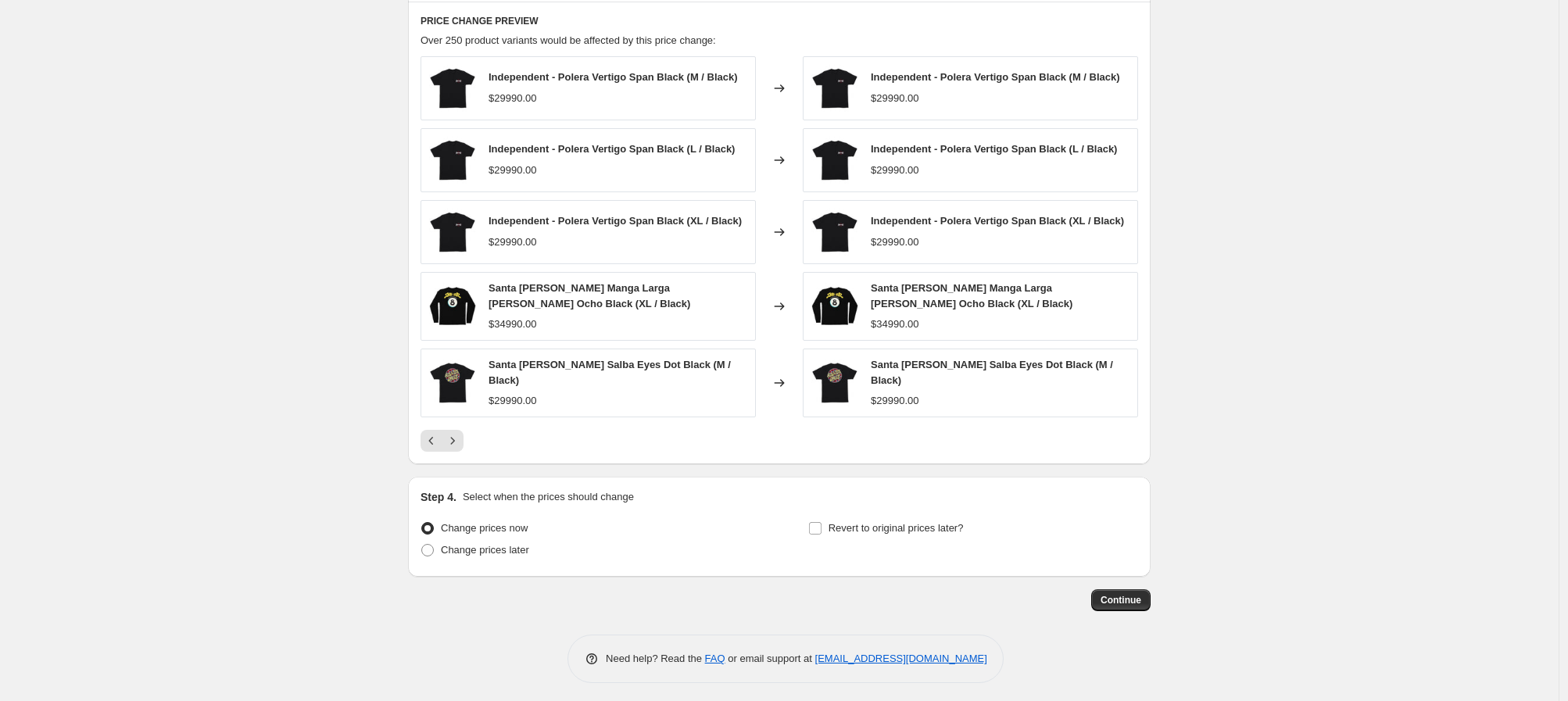
scroll to position [879, 0]
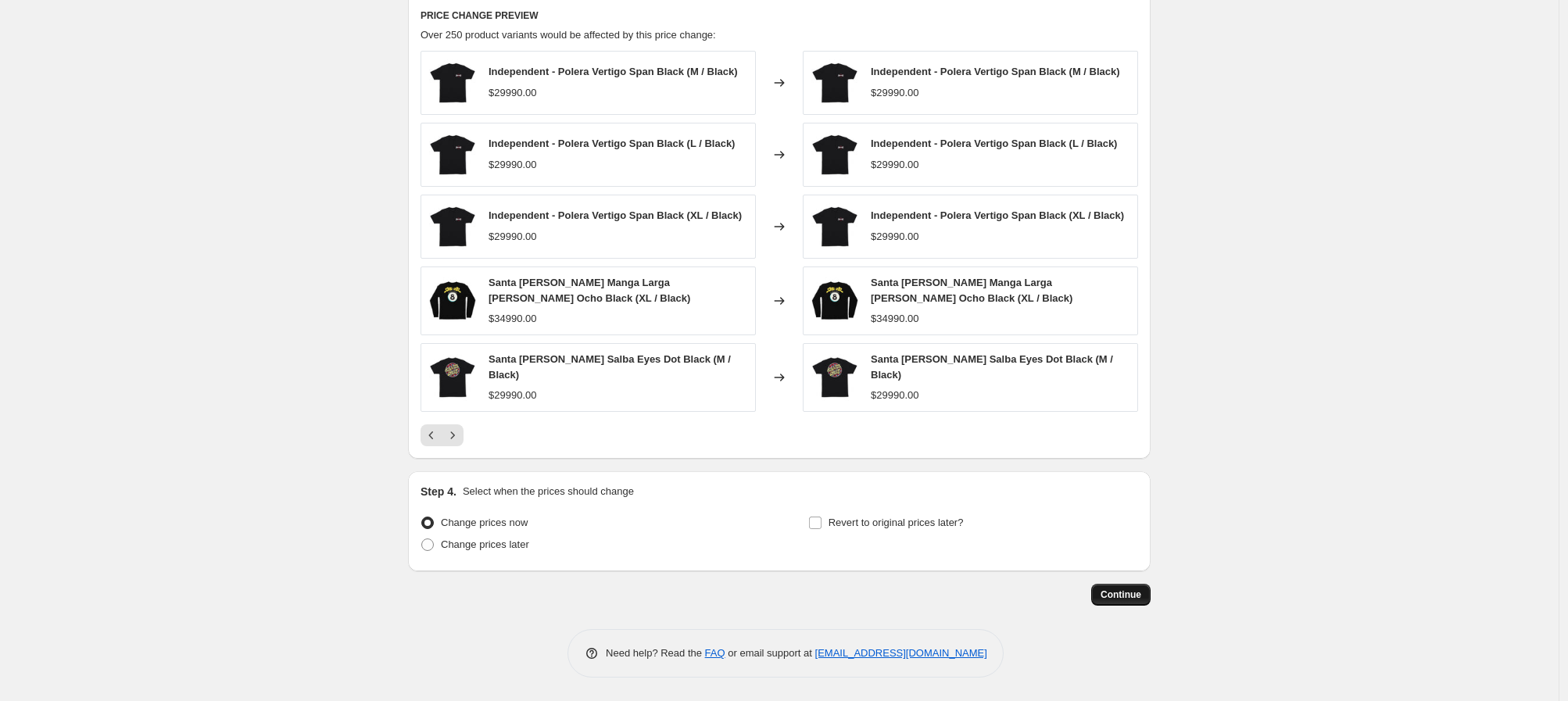
click at [1128, 595] on span "Continue" at bounding box center [1121, 595] width 41 height 12
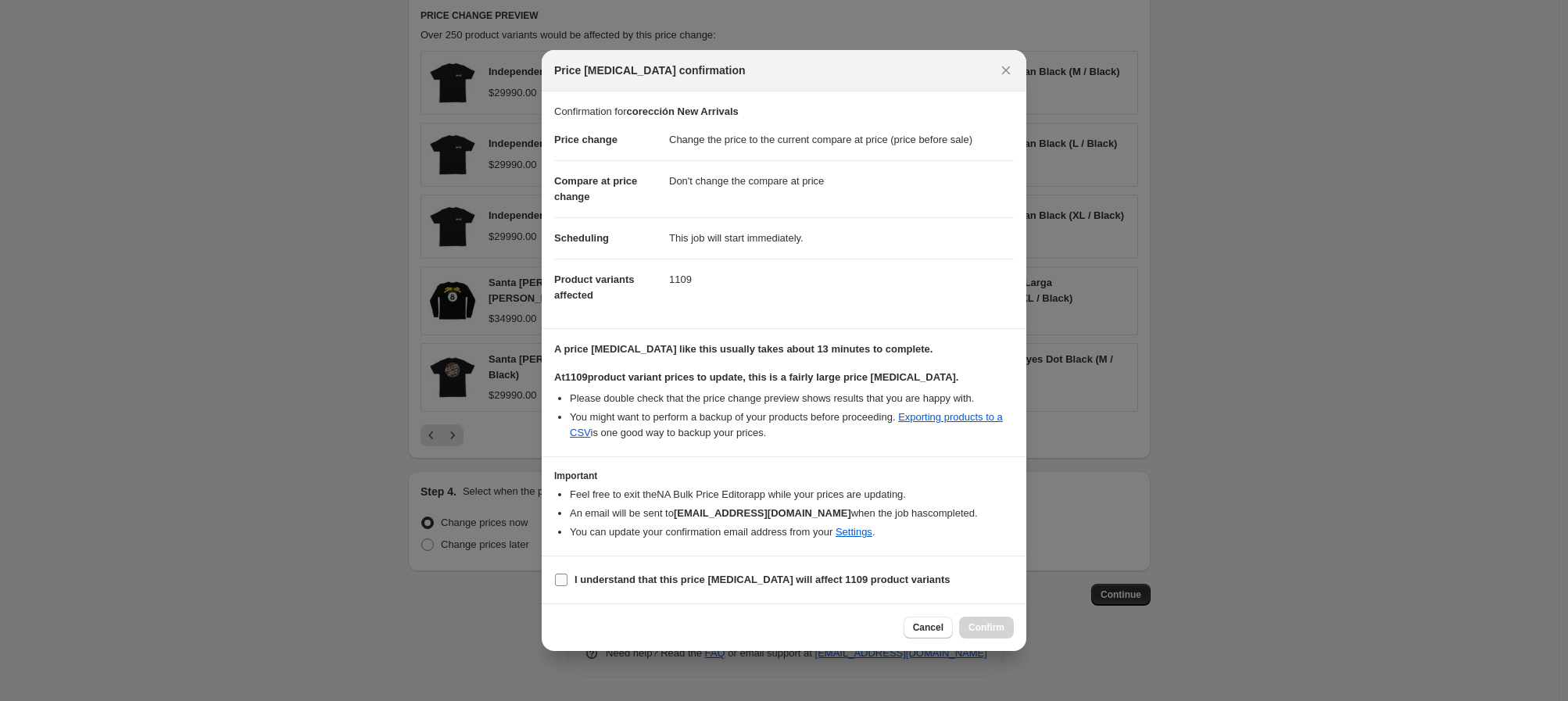
click at [561, 580] on input "I understand that this price [MEDICAL_DATA] will affect 1109 product variants" at bounding box center [561, 580] width 12 height 12
checkbox input "true"
click at [935, 629] on span "Cancel" at bounding box center [928, 627] width 30 height 12
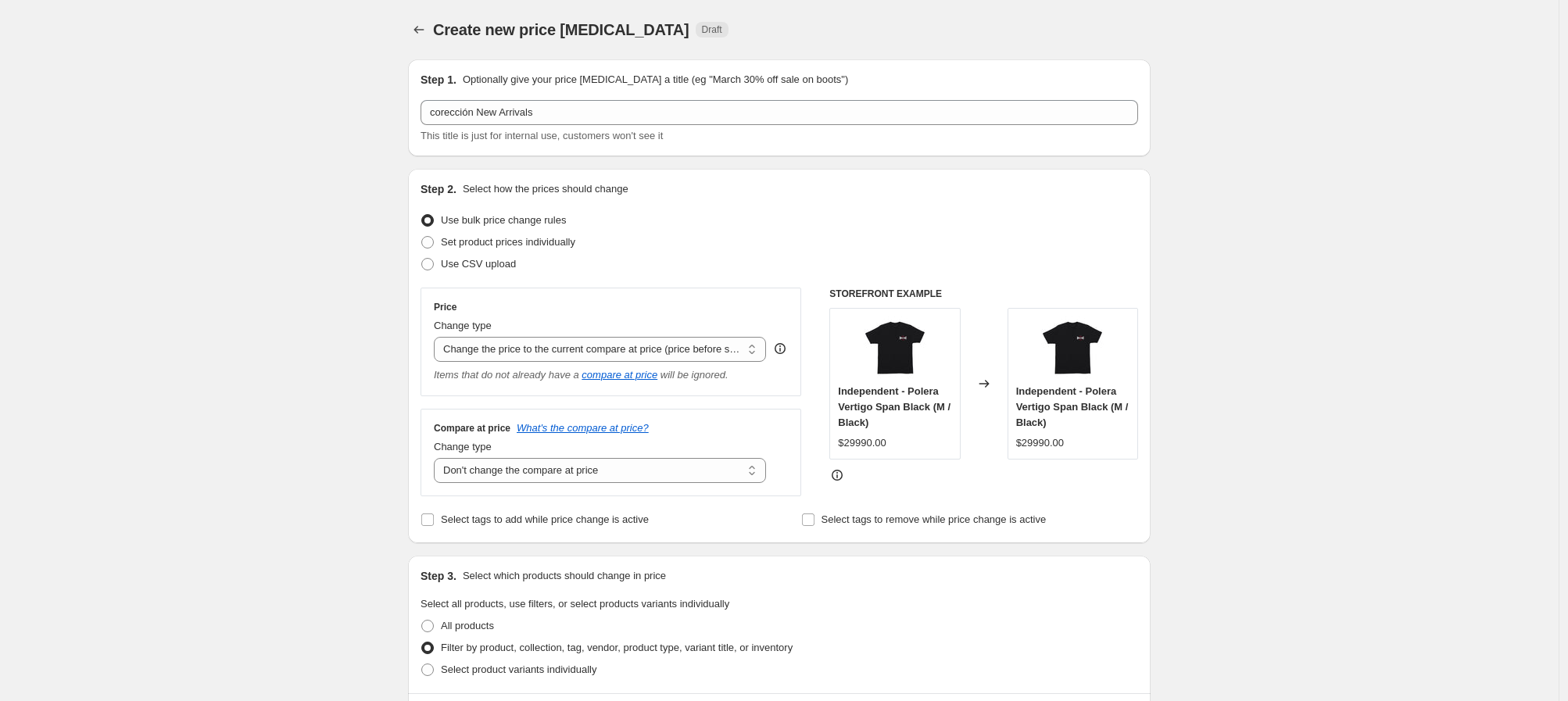
scroll to position [879, 0]
